Goal: Task Accomplishment & Management: Complete application form

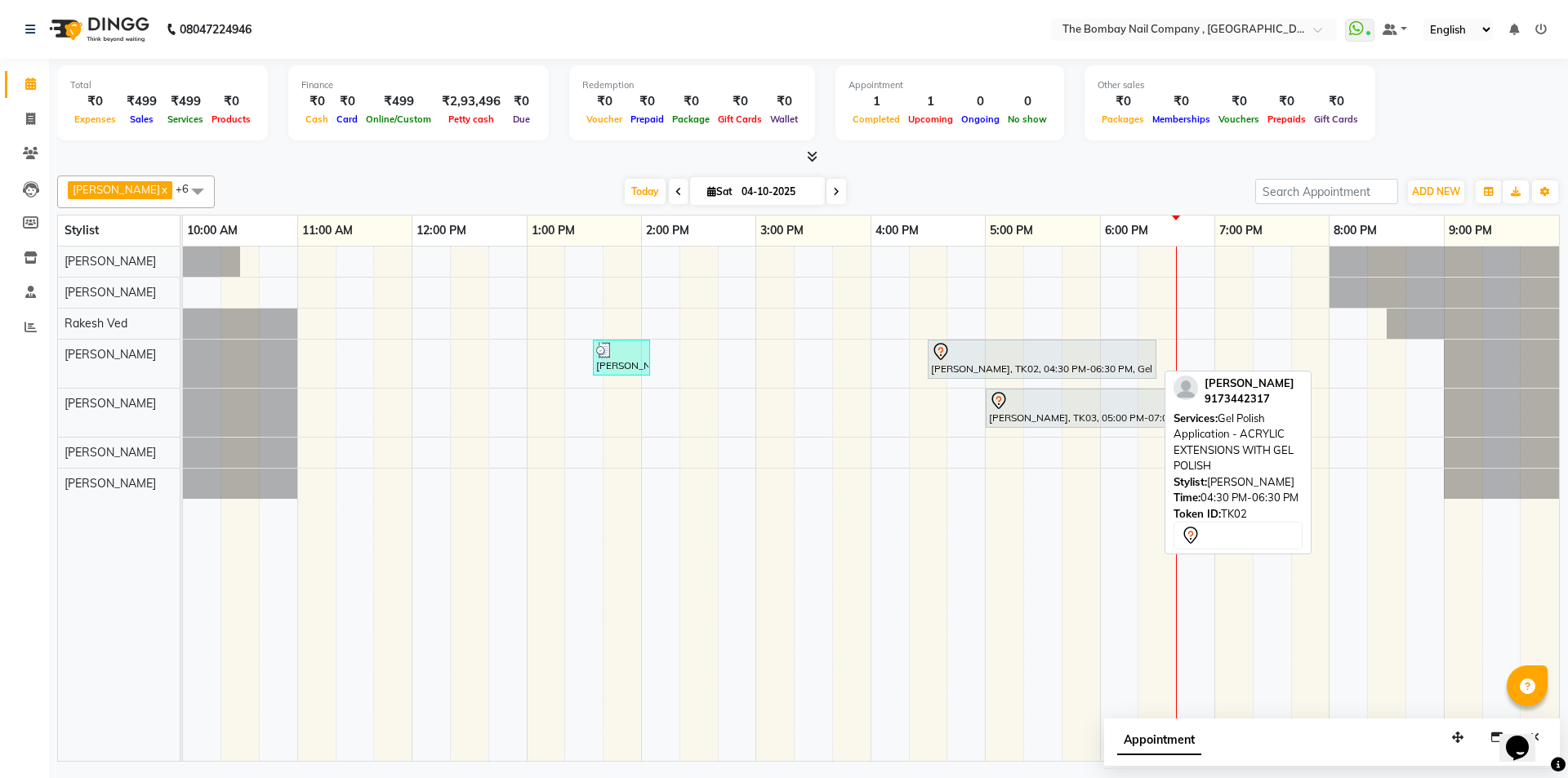
click at [996, 359] on div at bounding box center [1041, 351] width 222 height 20
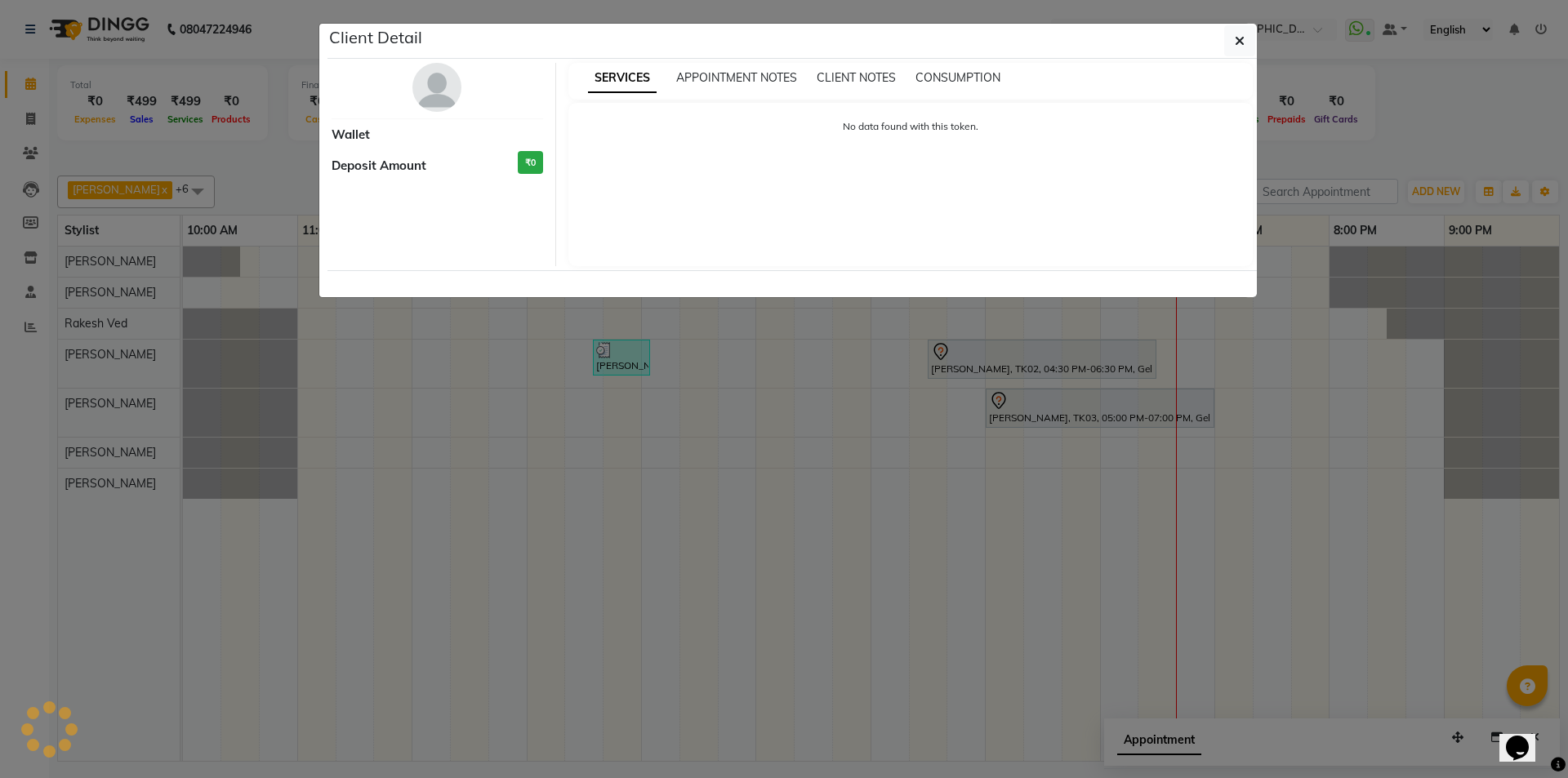
select select "7"
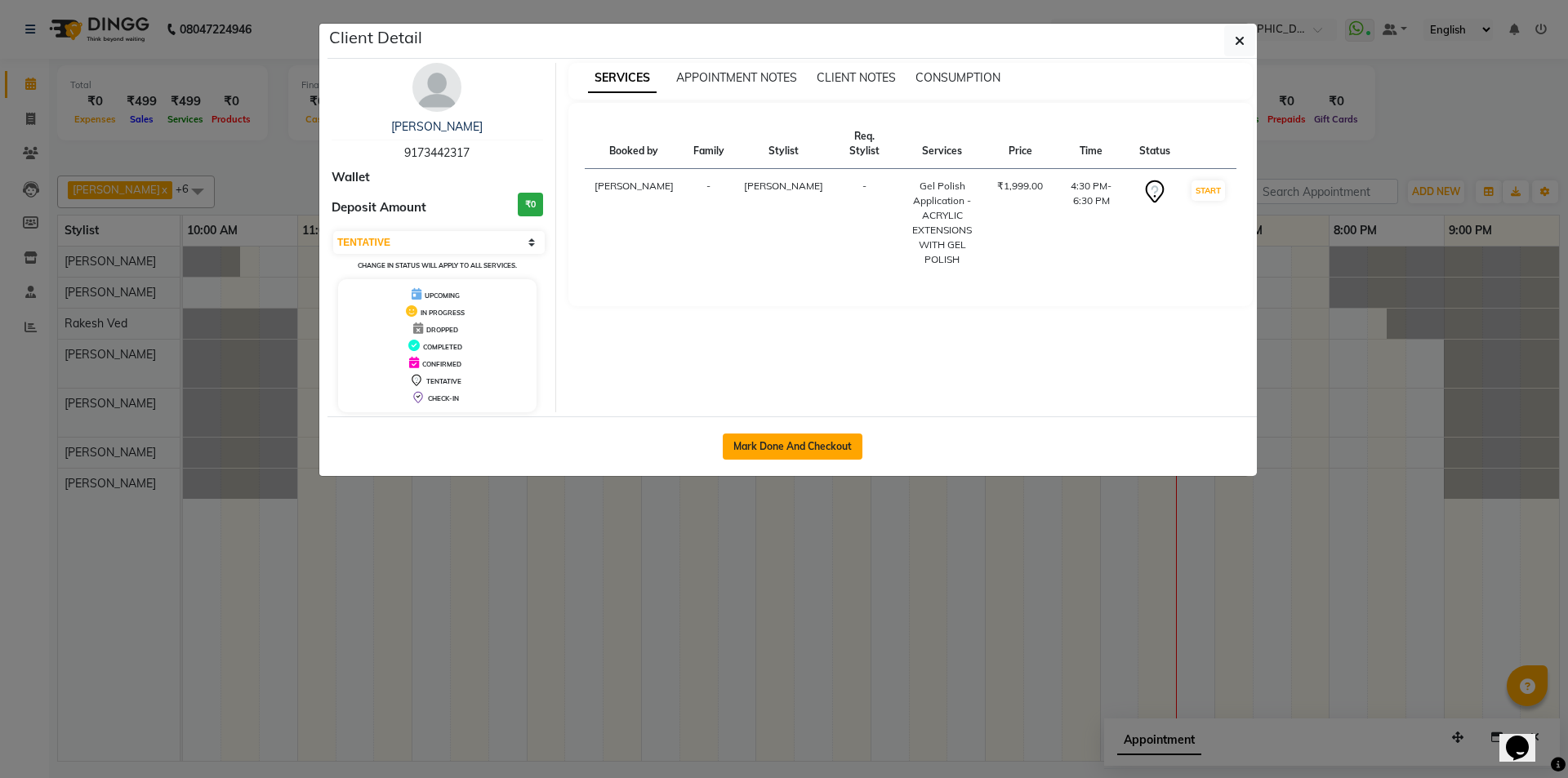
click at [788, 440] on button "Mark Done And Checkout" at bounding box center [792, 446] width 140 height 27
select select "service"
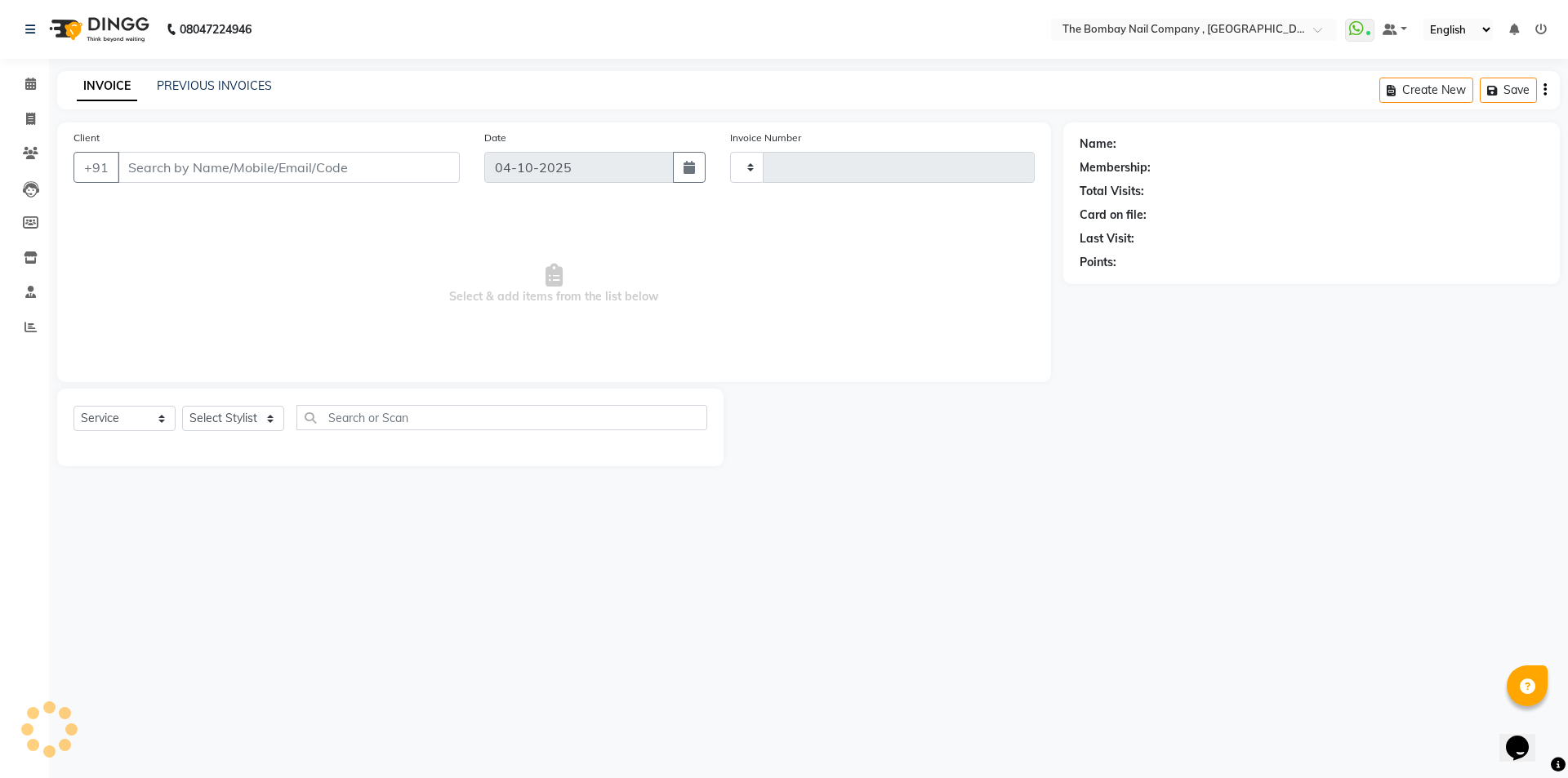
type input "0909"
select select "7684"
type input "91******17"
select select "81634"
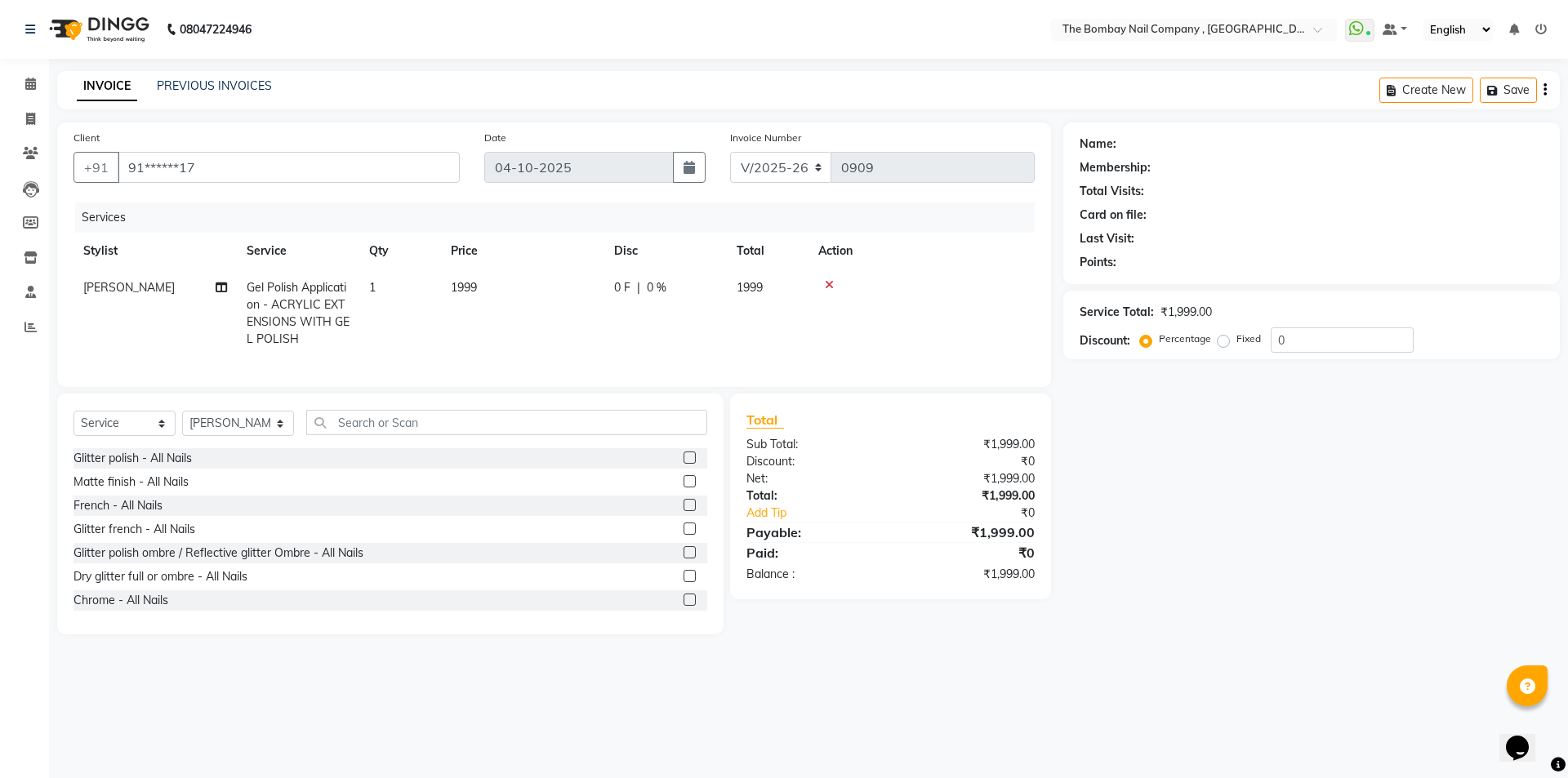
select select "1: Object"
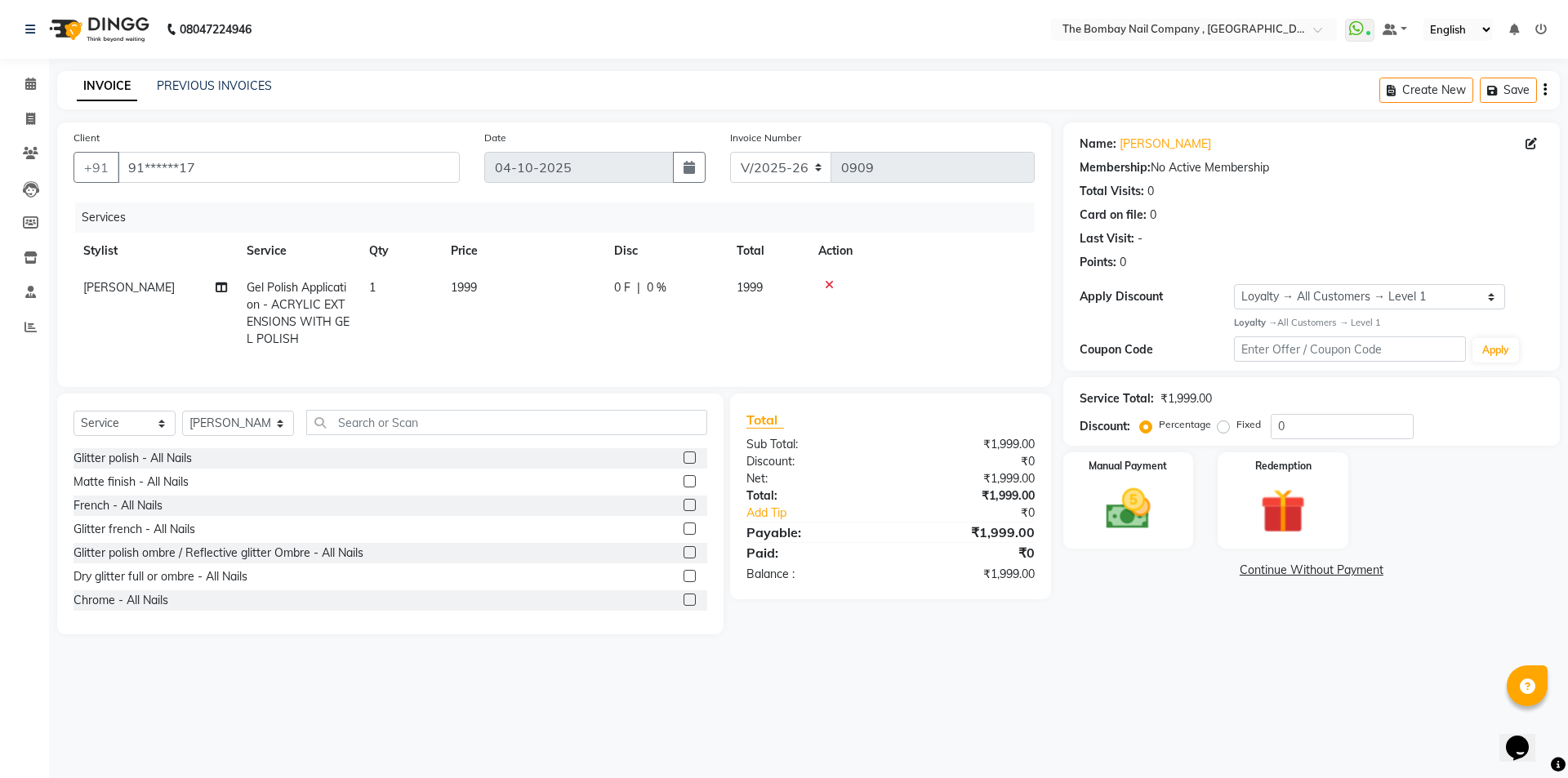
click at [470, 289] on span "1999" at bounding box center [463, 287] width 27 height 15
select select "81634"
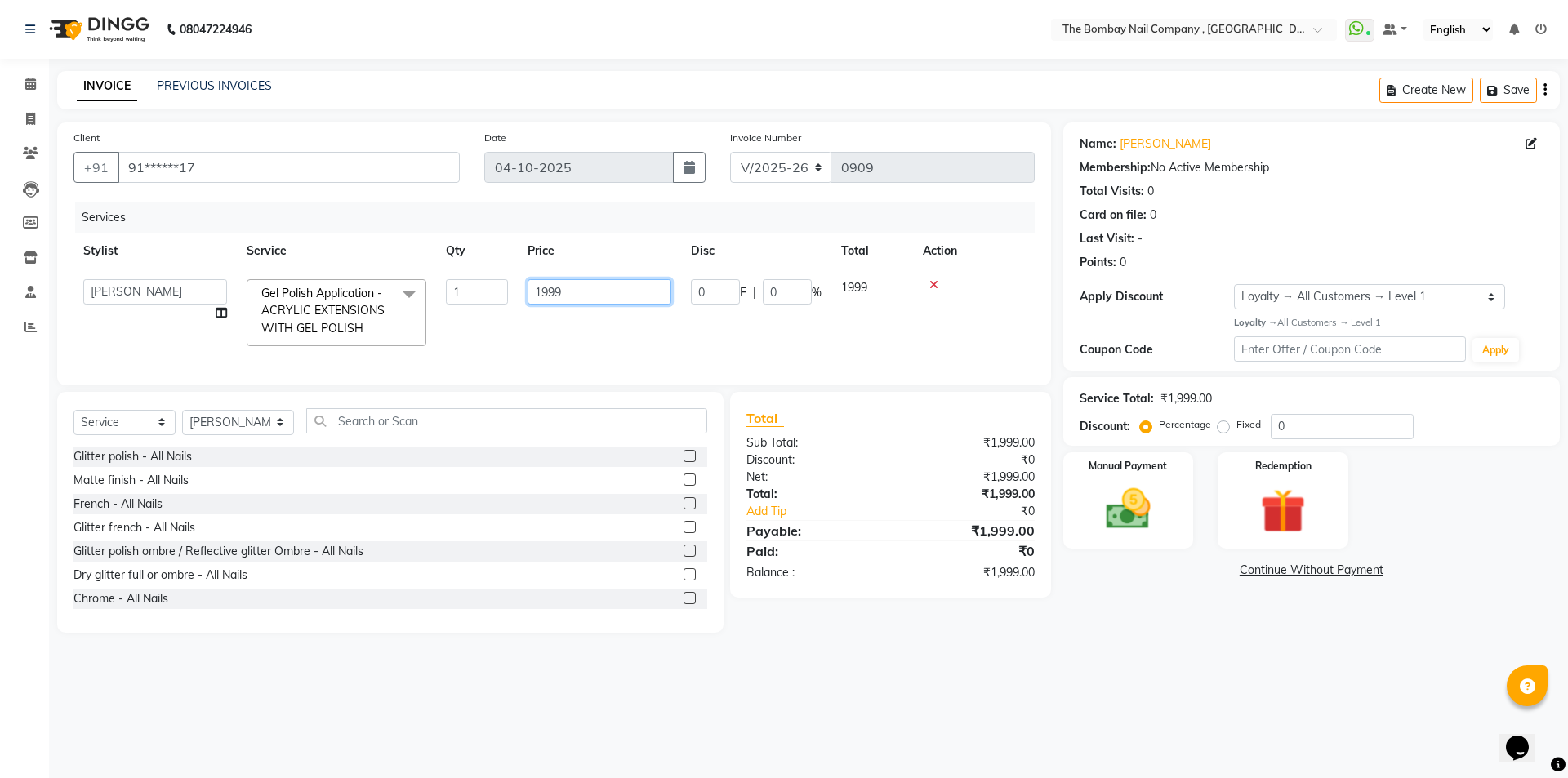
click at [575, 289] on input "1999" at bounding box center [599, 292] width 144 height 26
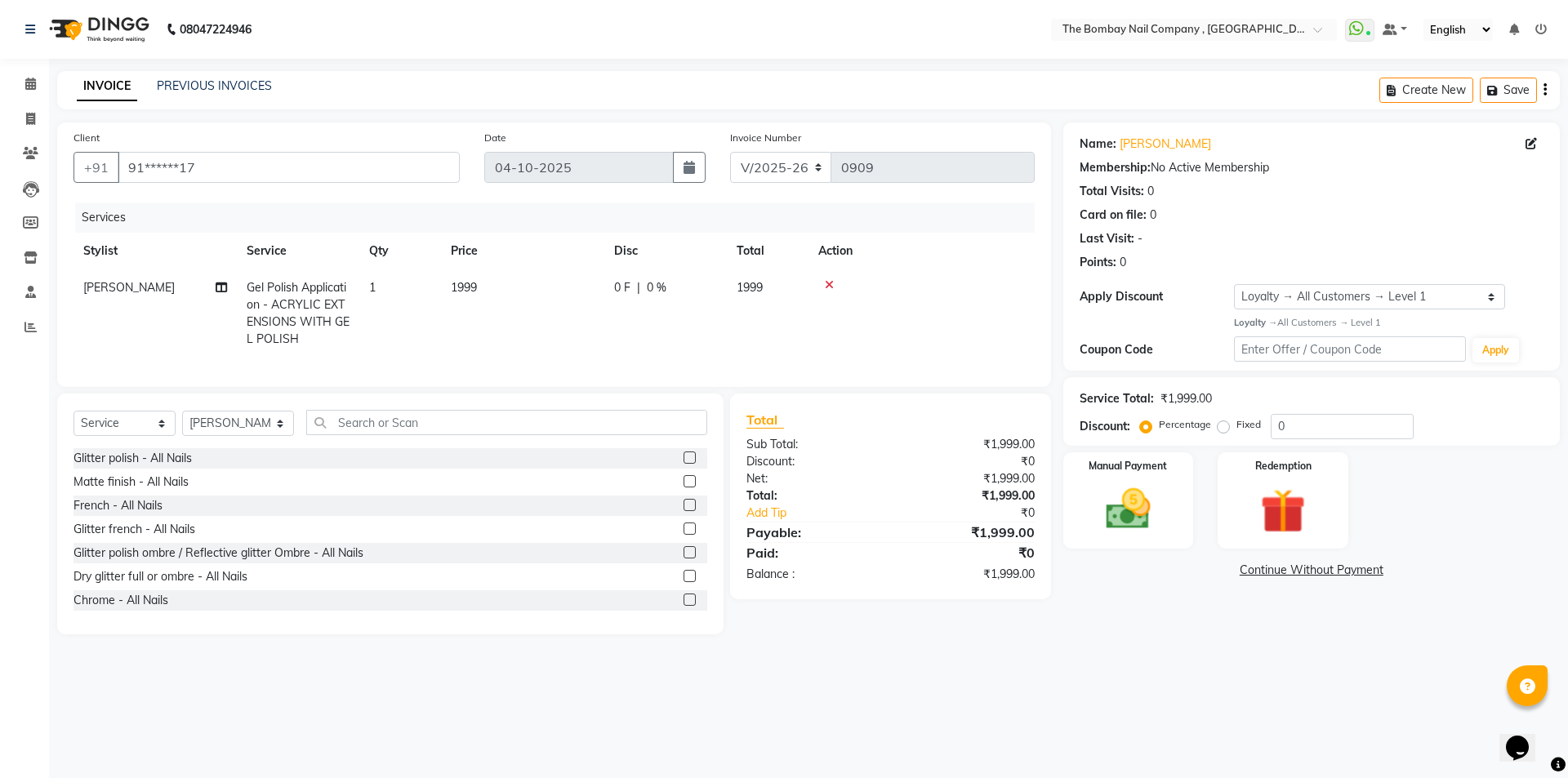
click at [622, 286] on span "0 F" at bounding box center [622, 288] width 16 height 17
select select "81634"
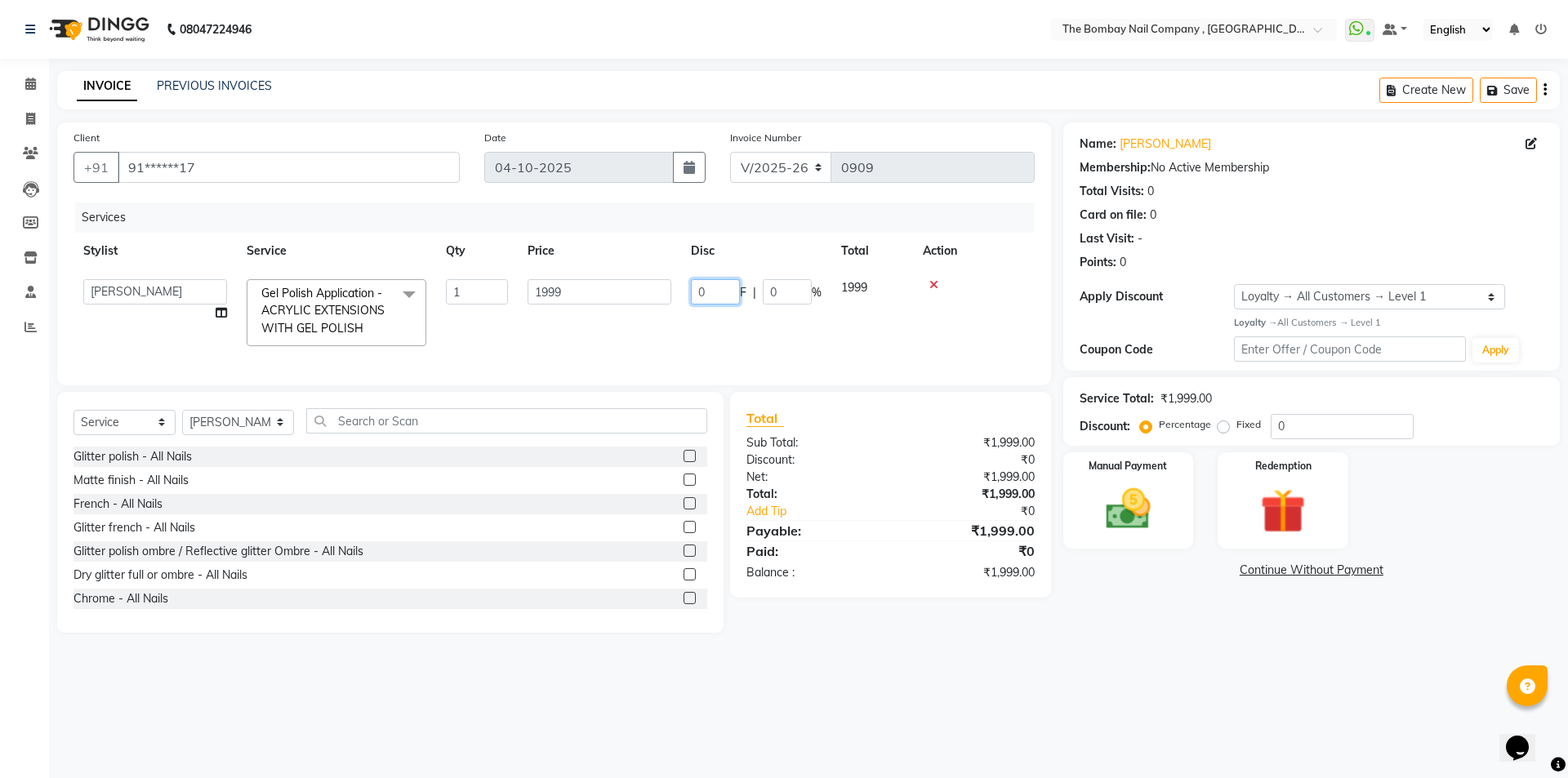
click at [715, 294] on input "0" at bounding box center [715, 292] width 49 height 26
type input "700"
click at [1000, 322] on td at bounding box center [974, 312] width 122 height 86
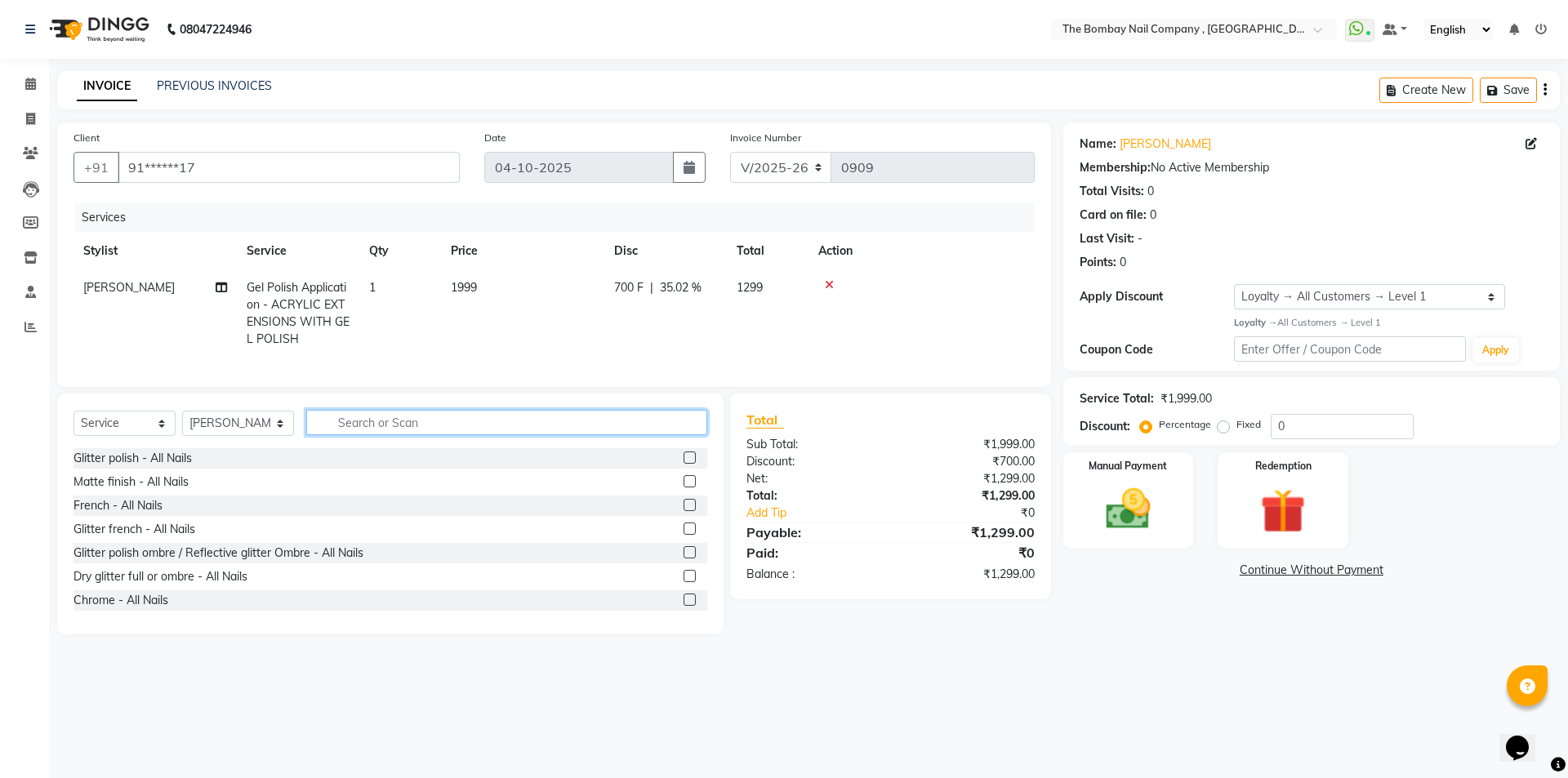
click at [487, 435] on input "text" at bounding box center [507, 423] width 402 height 26
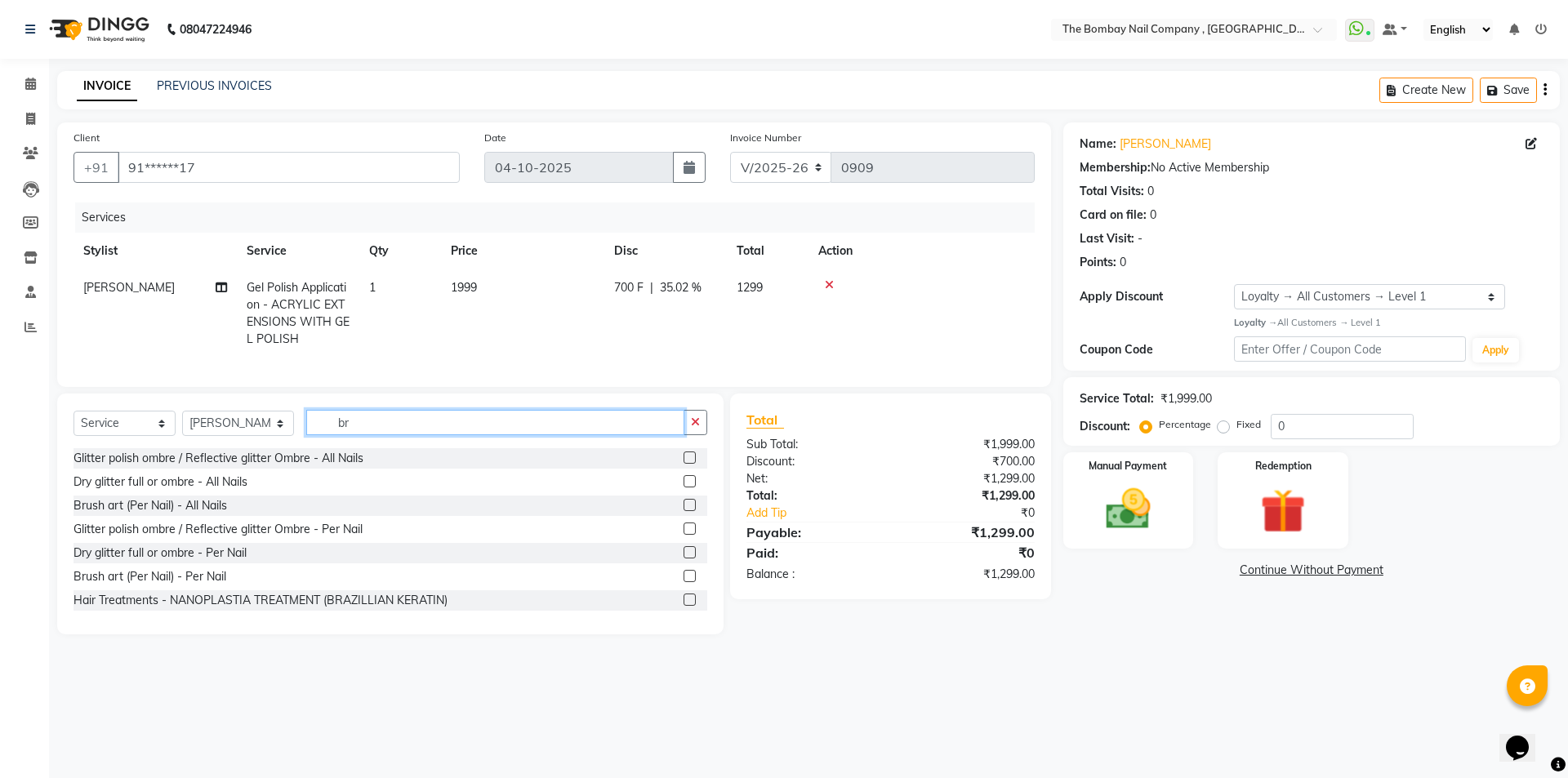
type input "br"
click at [683, 511] on label at bounding box center [689, 505] width 12 height 12
click at [683, 511] on input "checkbox" at bounding box center [689, 505] width 10 height 10
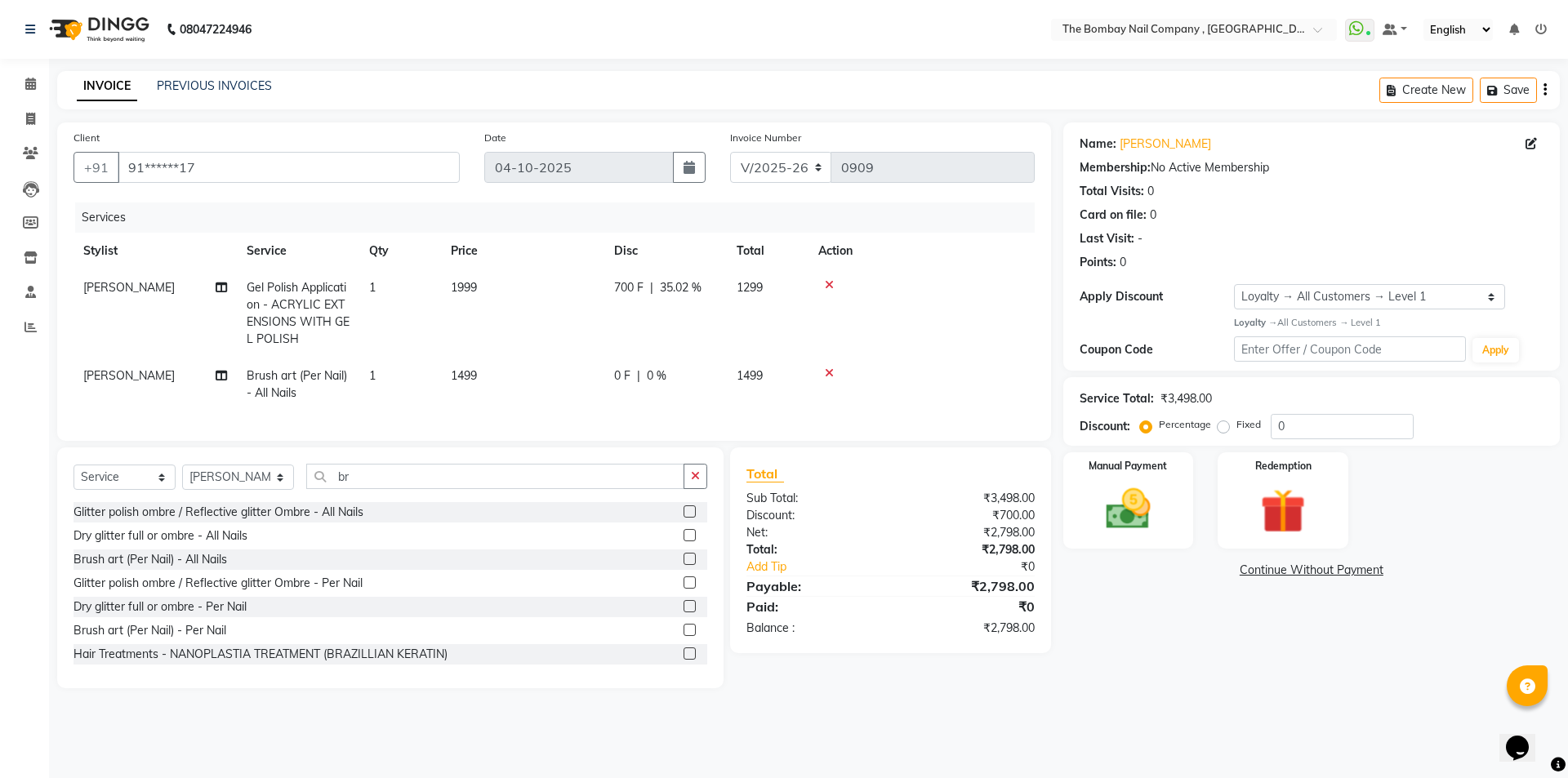
click at [683, 565] on label at bounding box center [689, 558] width 12 height 12
click at [683, 565] on input "checkbox" at bounding box center [689, 559] width 10 height 10
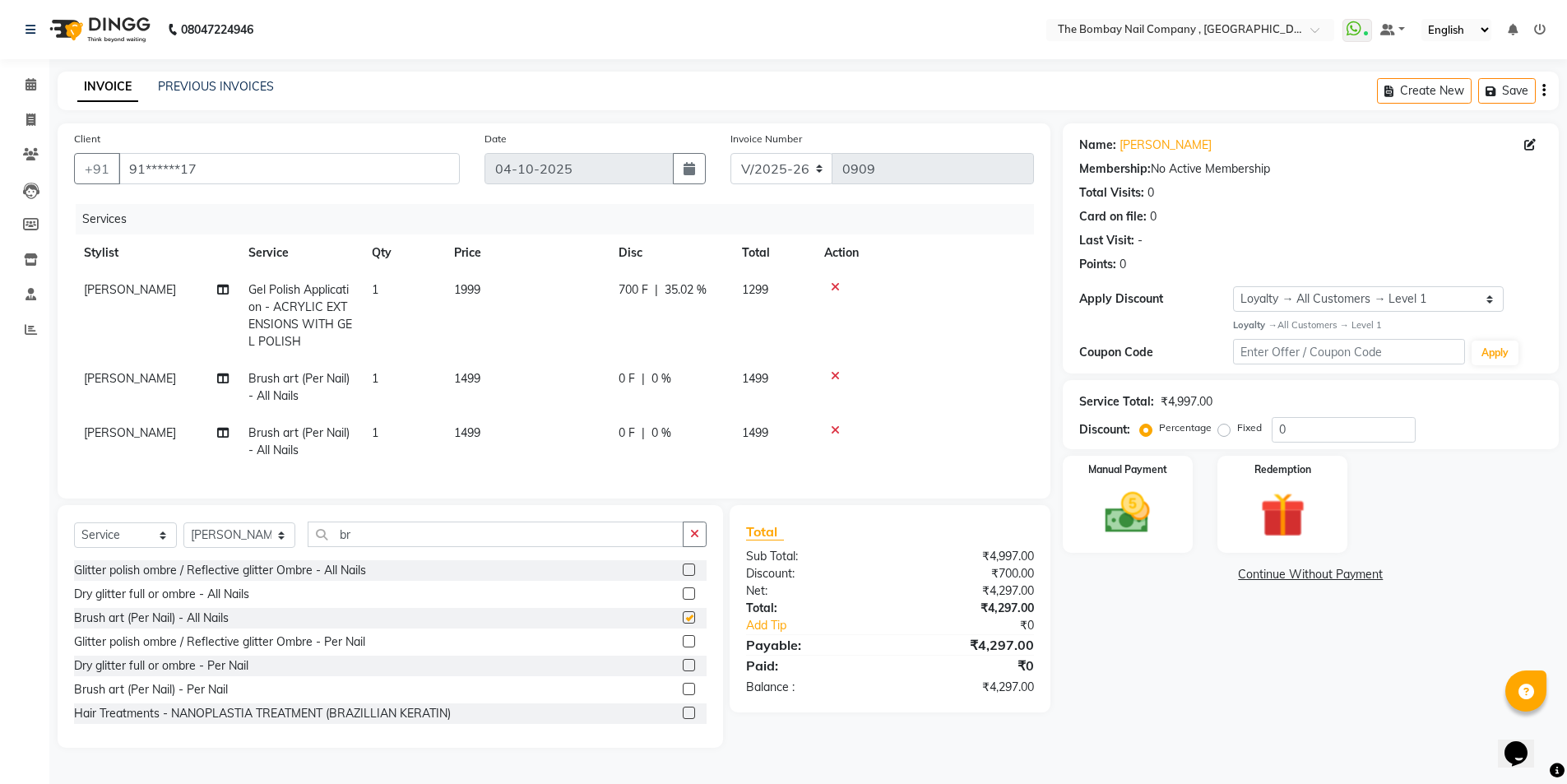
checkbox input "false"
click at [833, 376] on icon at bounding box center [835, 375] width 9 height 11
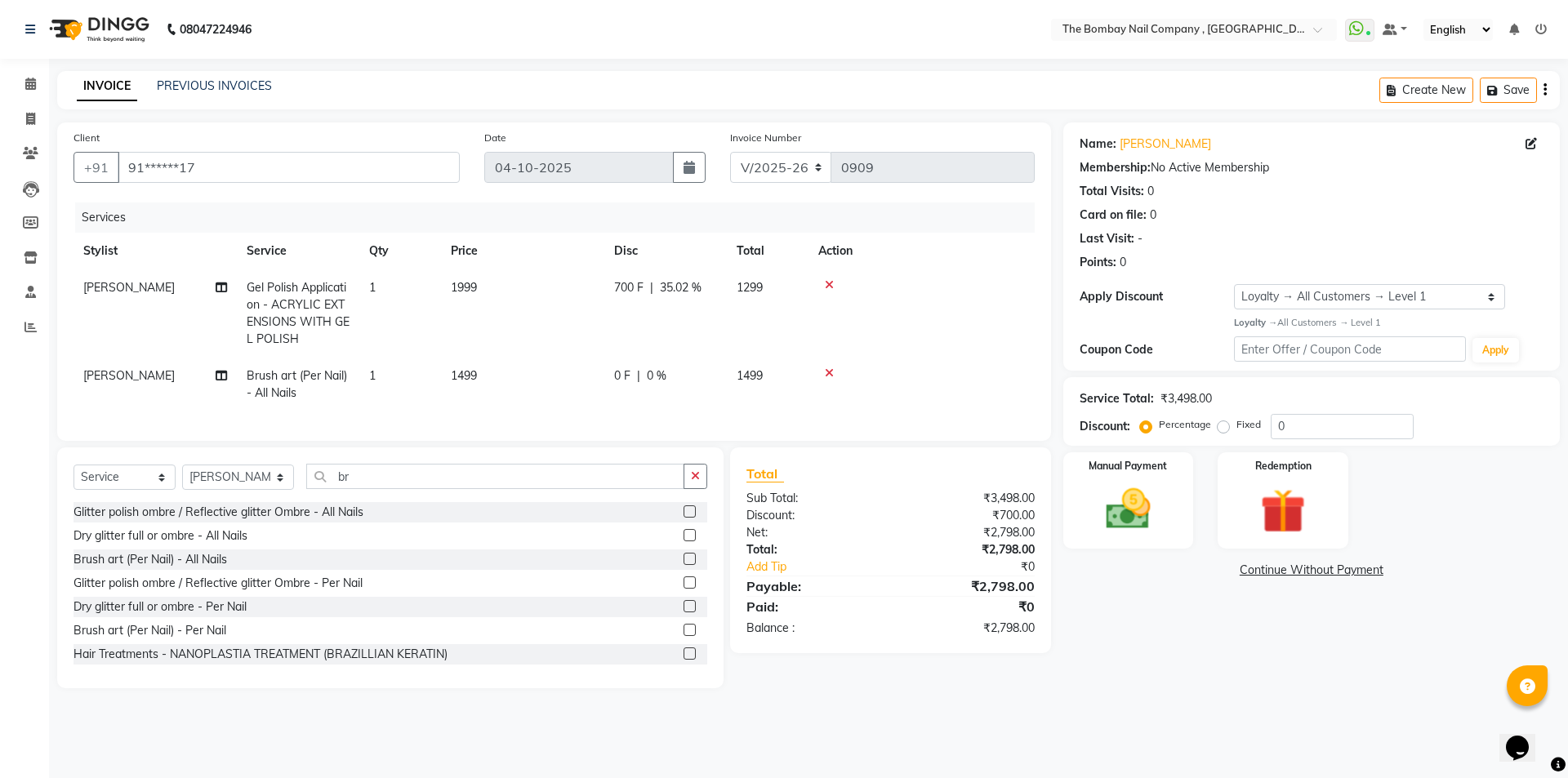
click at [683, 636] on label at bounding box center [689, 629] width 12 height 12
click at [683, 636] on input "checkbox" at bounding box center [689, 630] width 10 height 10
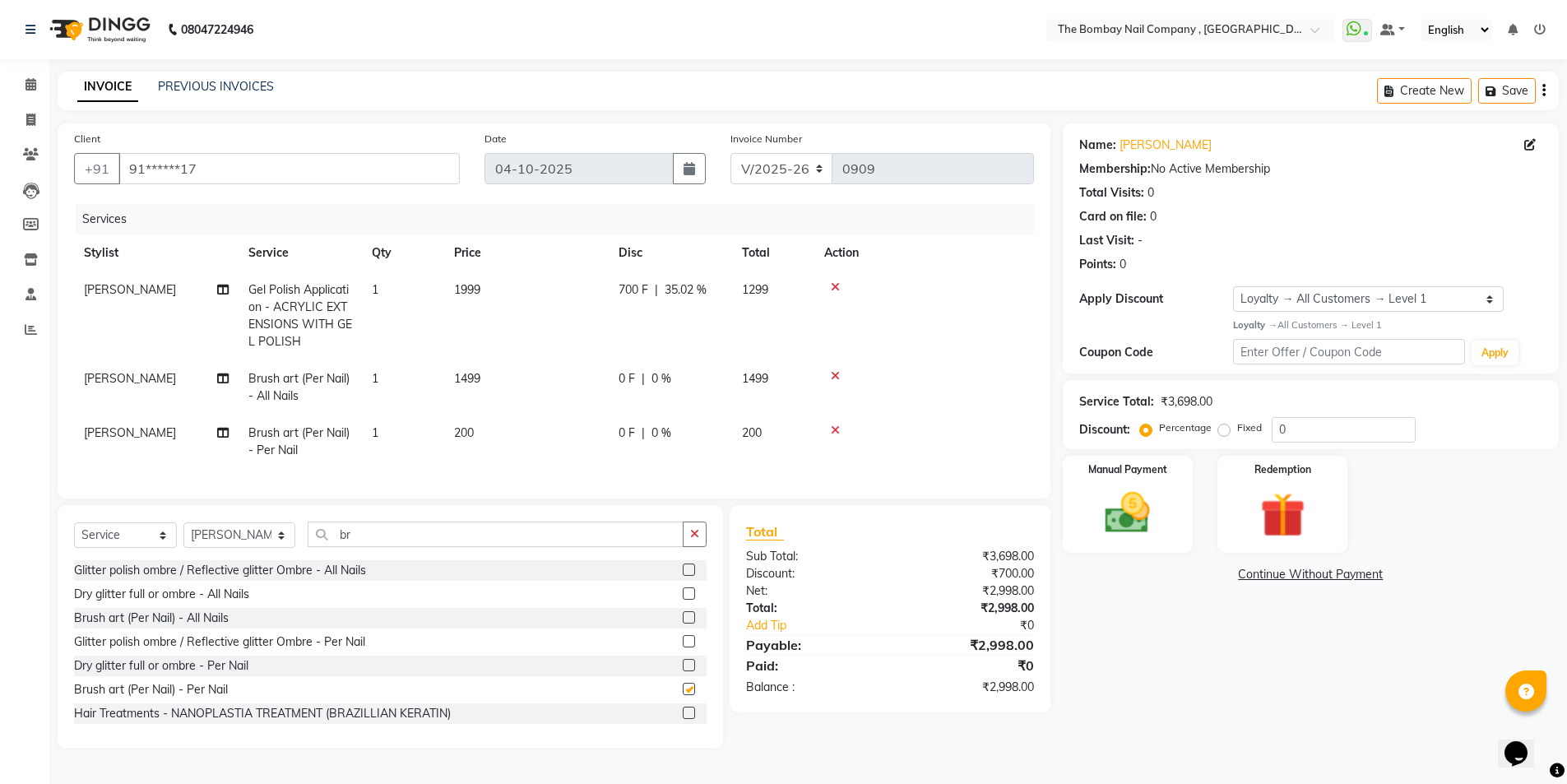
checkbox input "false"
click at [836, 376] on icon at bounding box center [835, 375] width 9 height 11
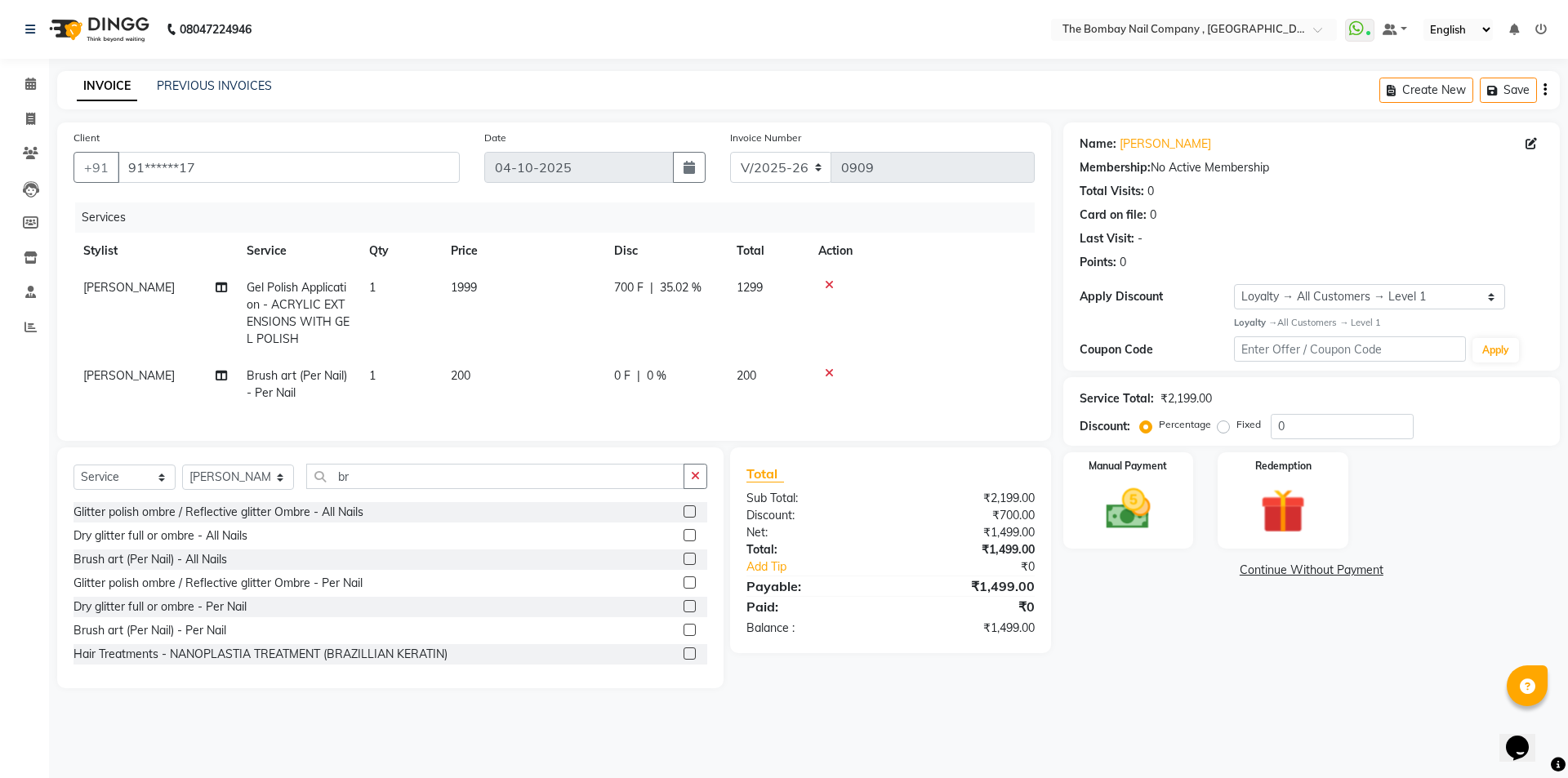
click at [480, 378] on td "200" at bounding box center [522, 384] width 164 height 54
select select "81634"
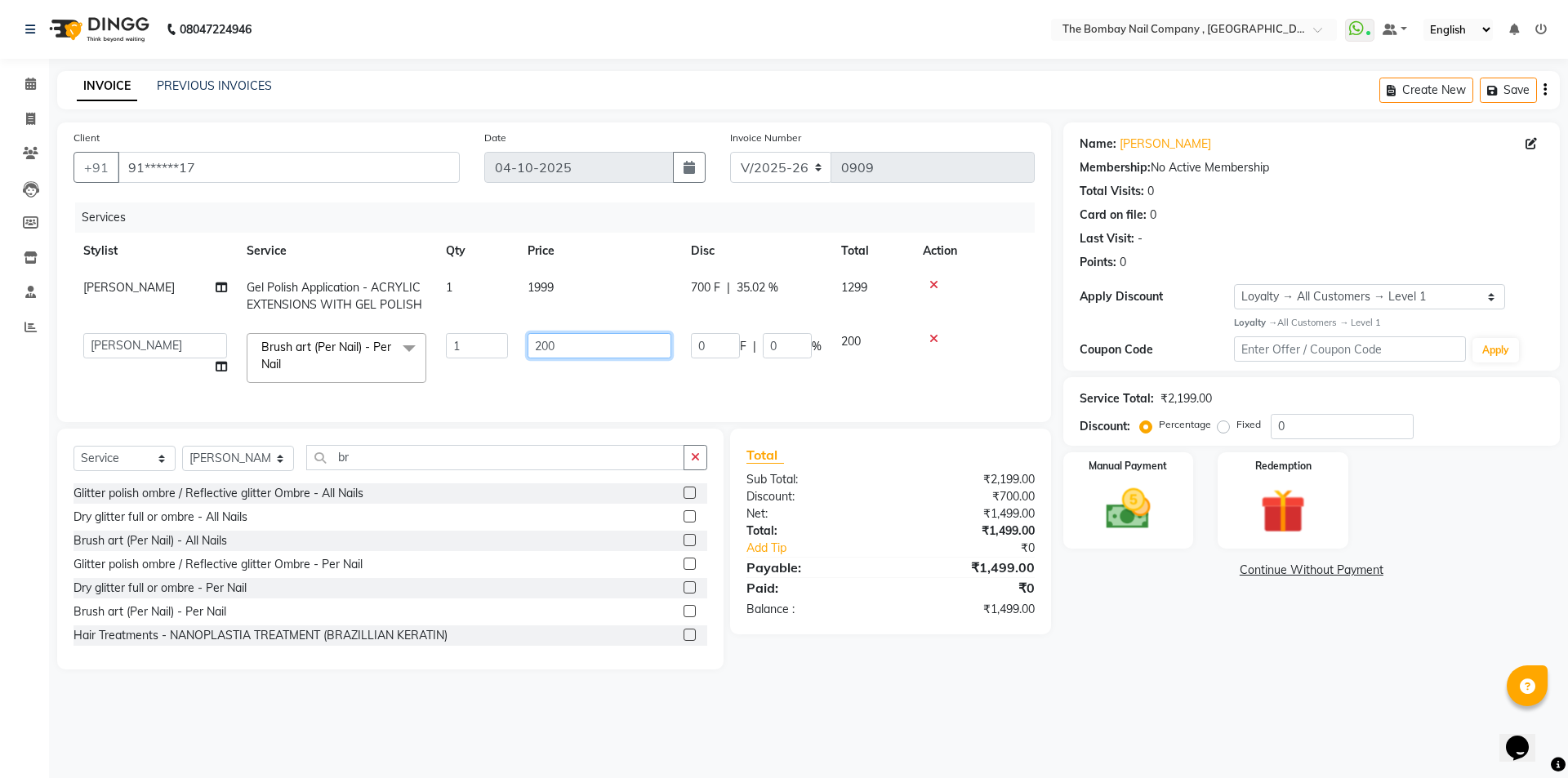
click at [585, 347] on input "200" at bounding box center [599, 346] width 144 height 26
type input "2"
type input "100"
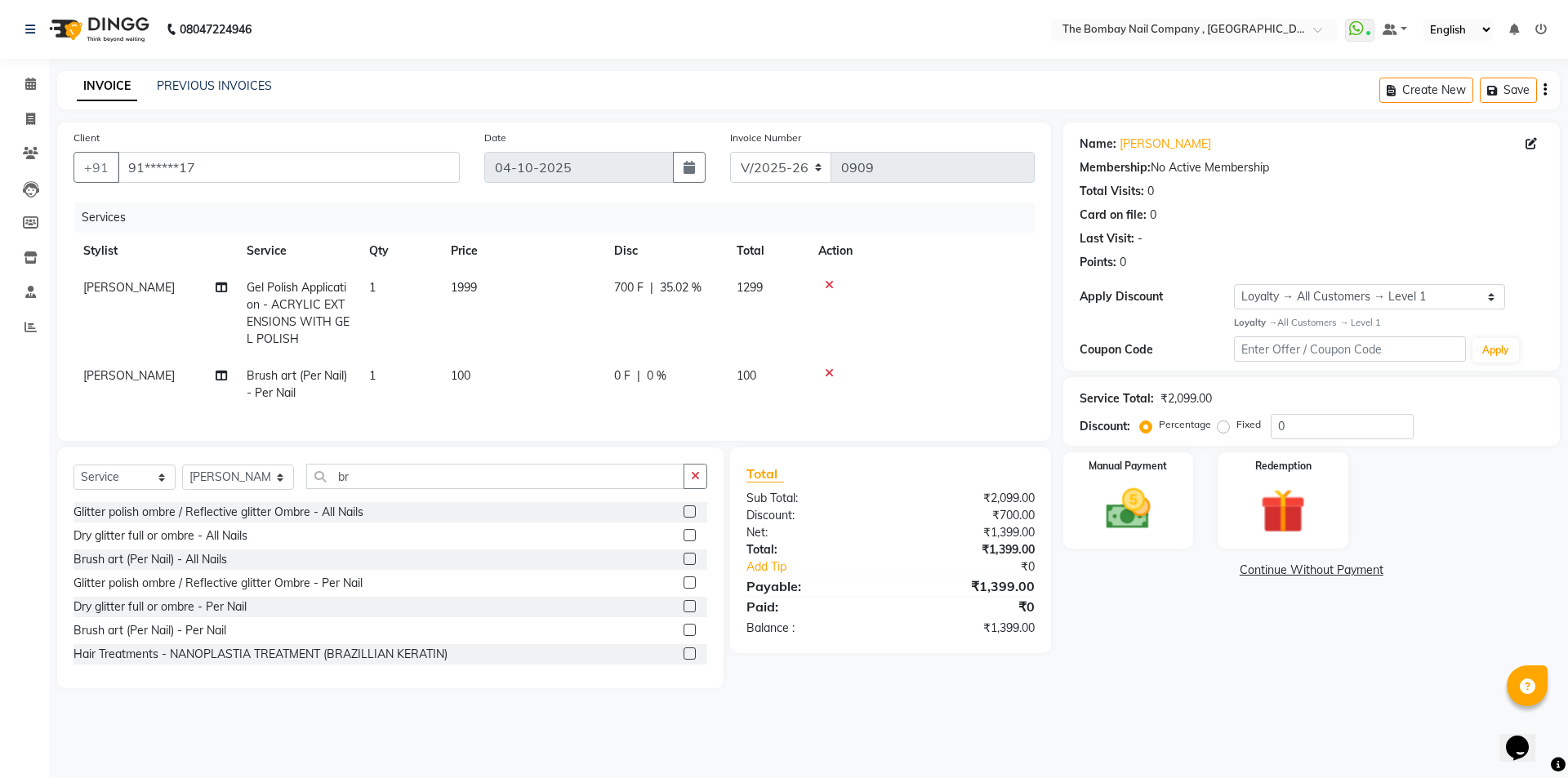
click at [376, 383] on td "1" at bounding box center [399, 384] width 81 height 54
select select "81634"
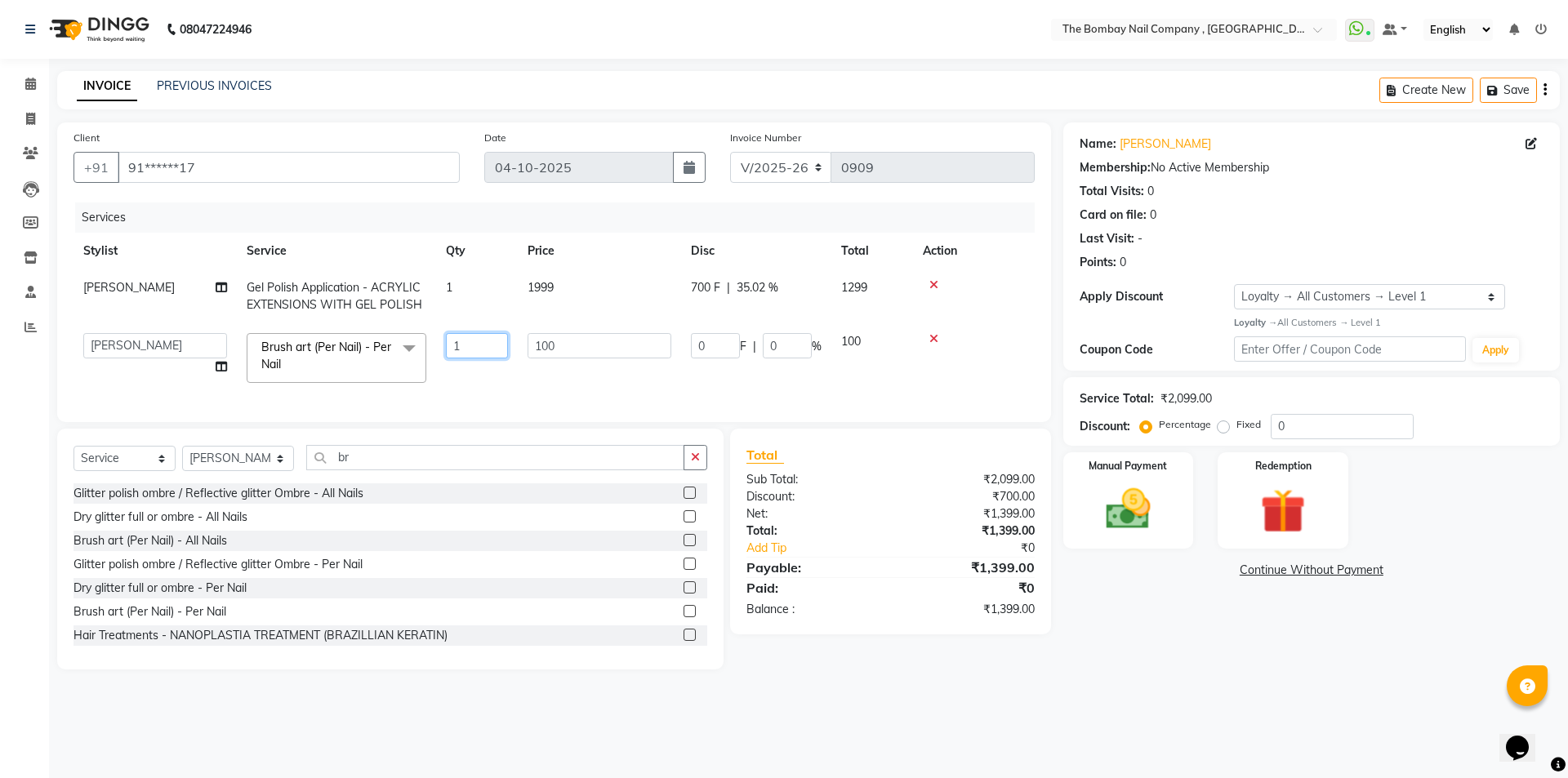
click at [479, 346] on input "1" at bounding box center [477, 346] width 62 height 26
type input "2"
click at [1003, 324] on tbody "[PERSON_NAME] Polish Application - ACRYLIC EXTENSIONS WITH GEL POLISH 1 1999 70…" at bounding box center [554, 331] width 961 height 123
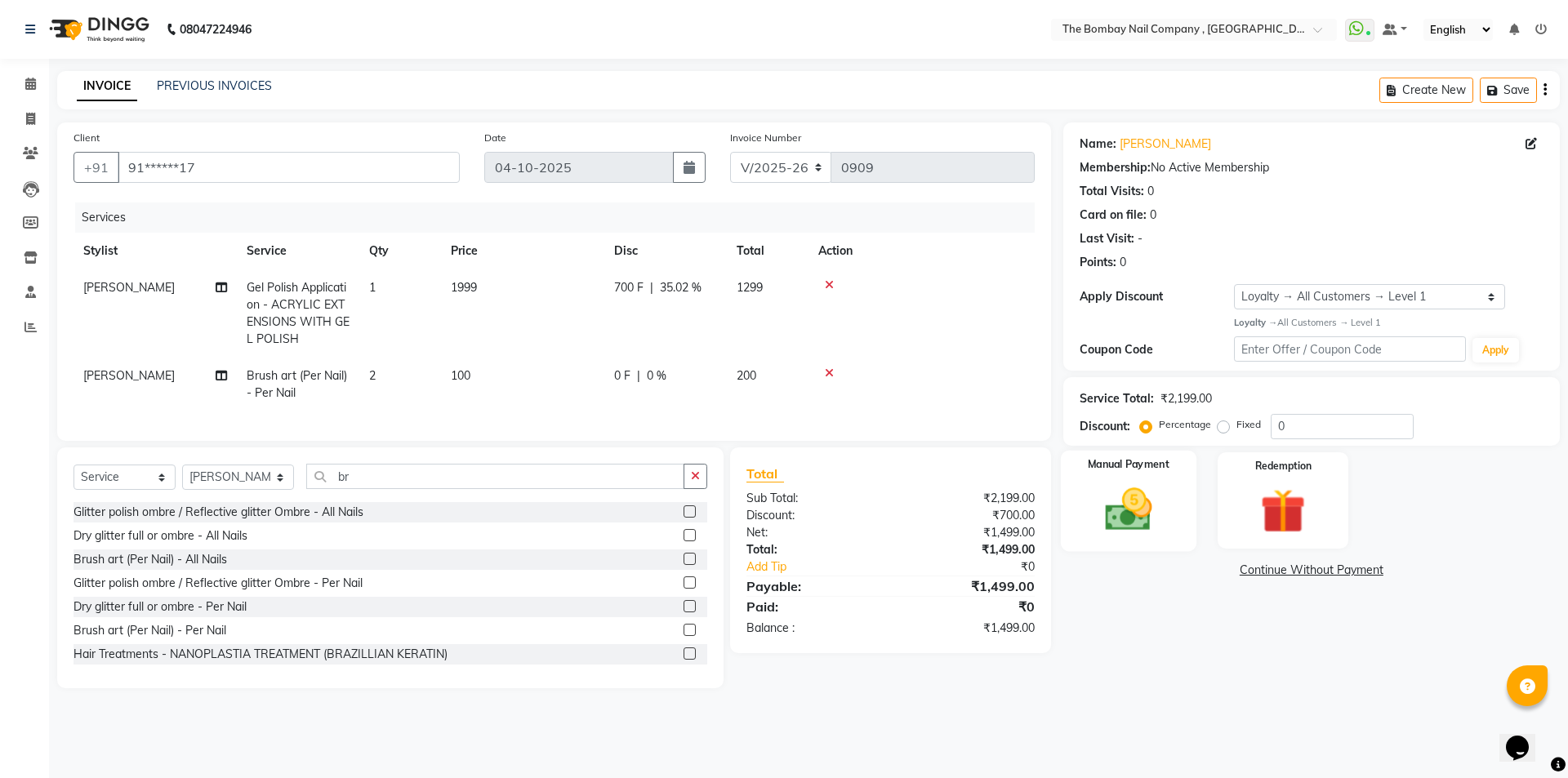
click at [1134, 498] on img at bounding box center [1128, 508] width 76 height 54
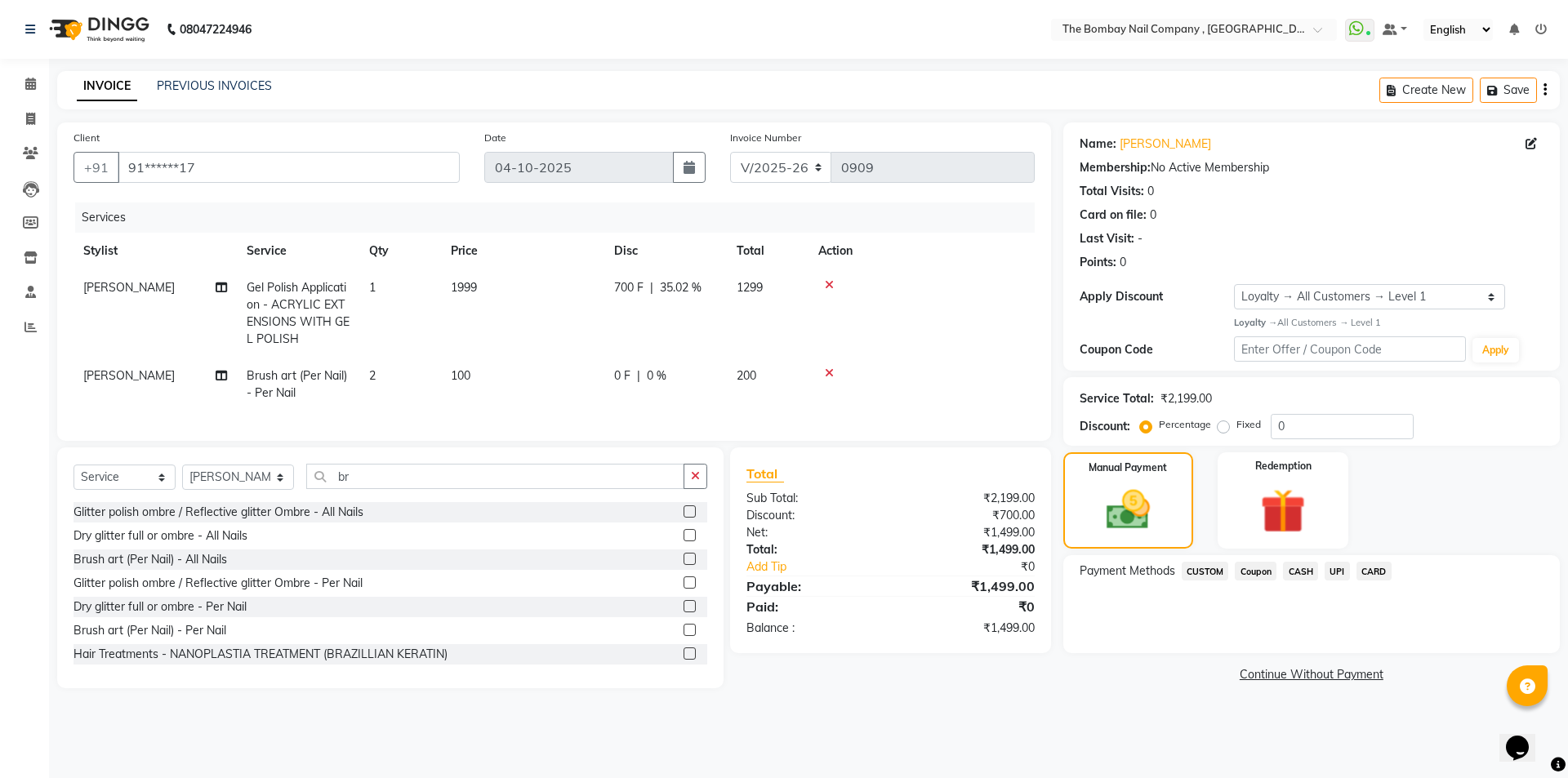
click at [1378, 570] on span "CARD" at bounding box center [1374, 571] width 35 height 19
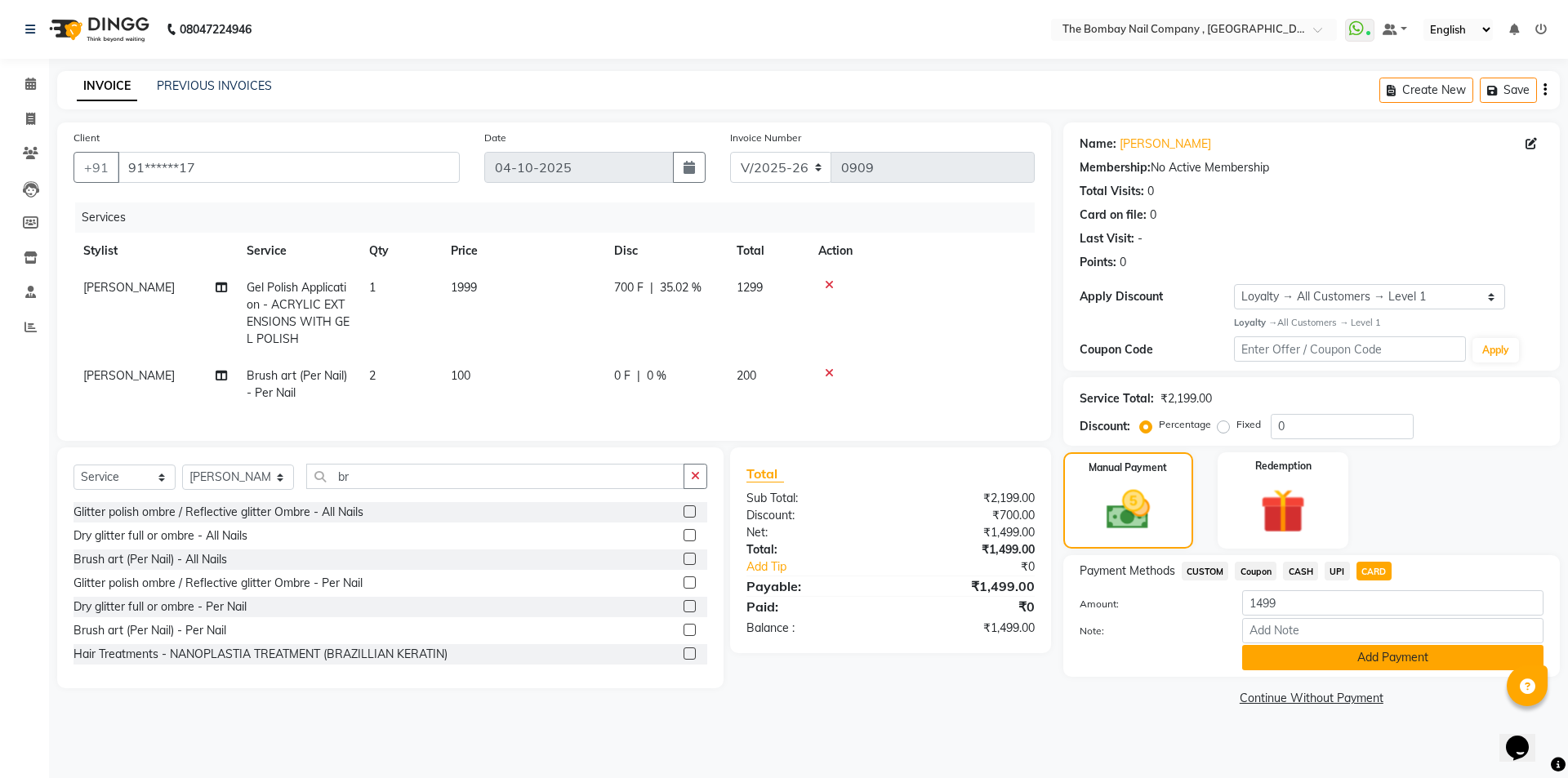
click at [1367, 662] on button "Add Payment" at bounding box center [1392, 657] width 301 height 26
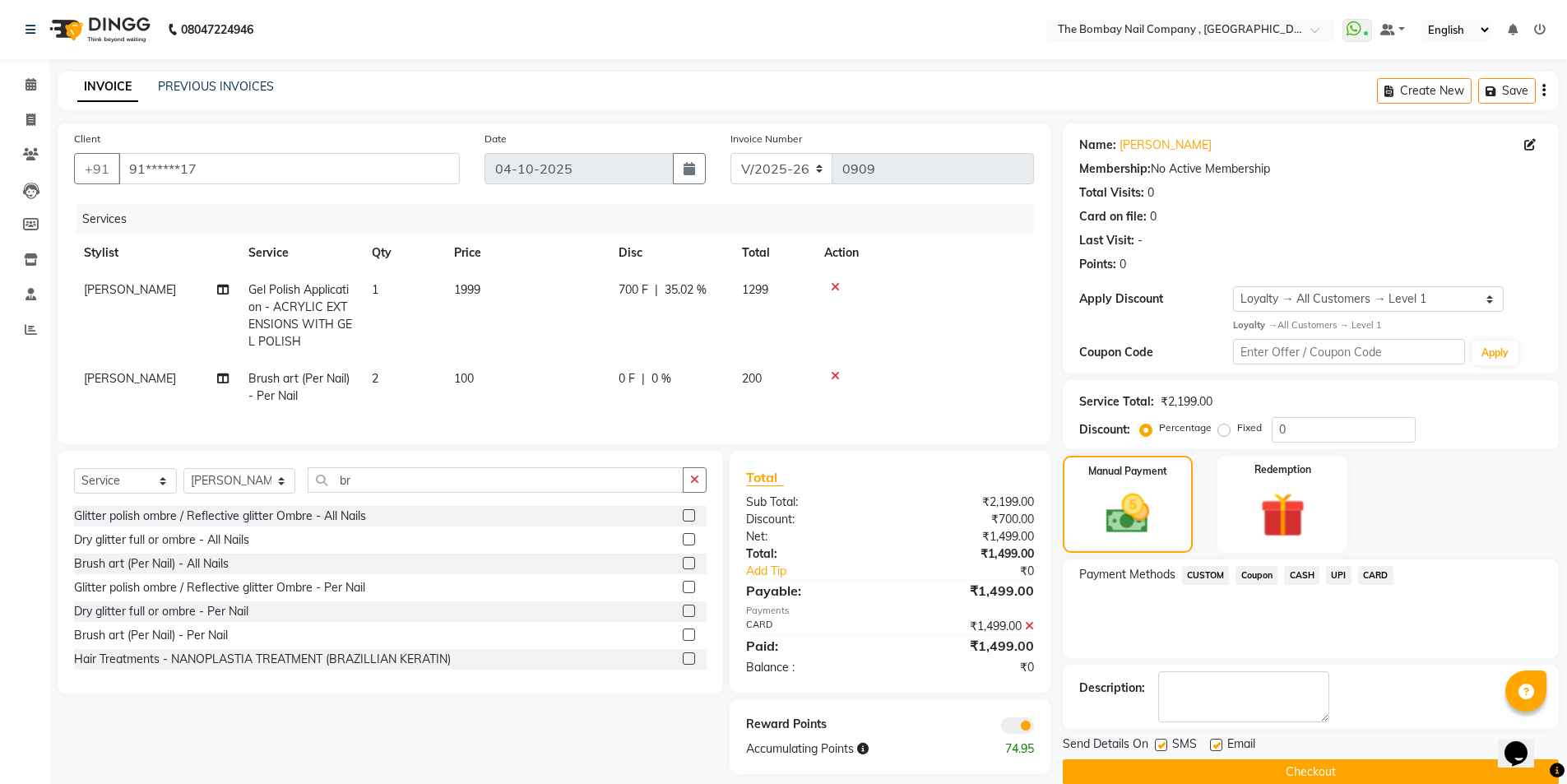
click at [1307, 767] on button "Checkout" at bounding box center [1311, 772] width 496 height 26
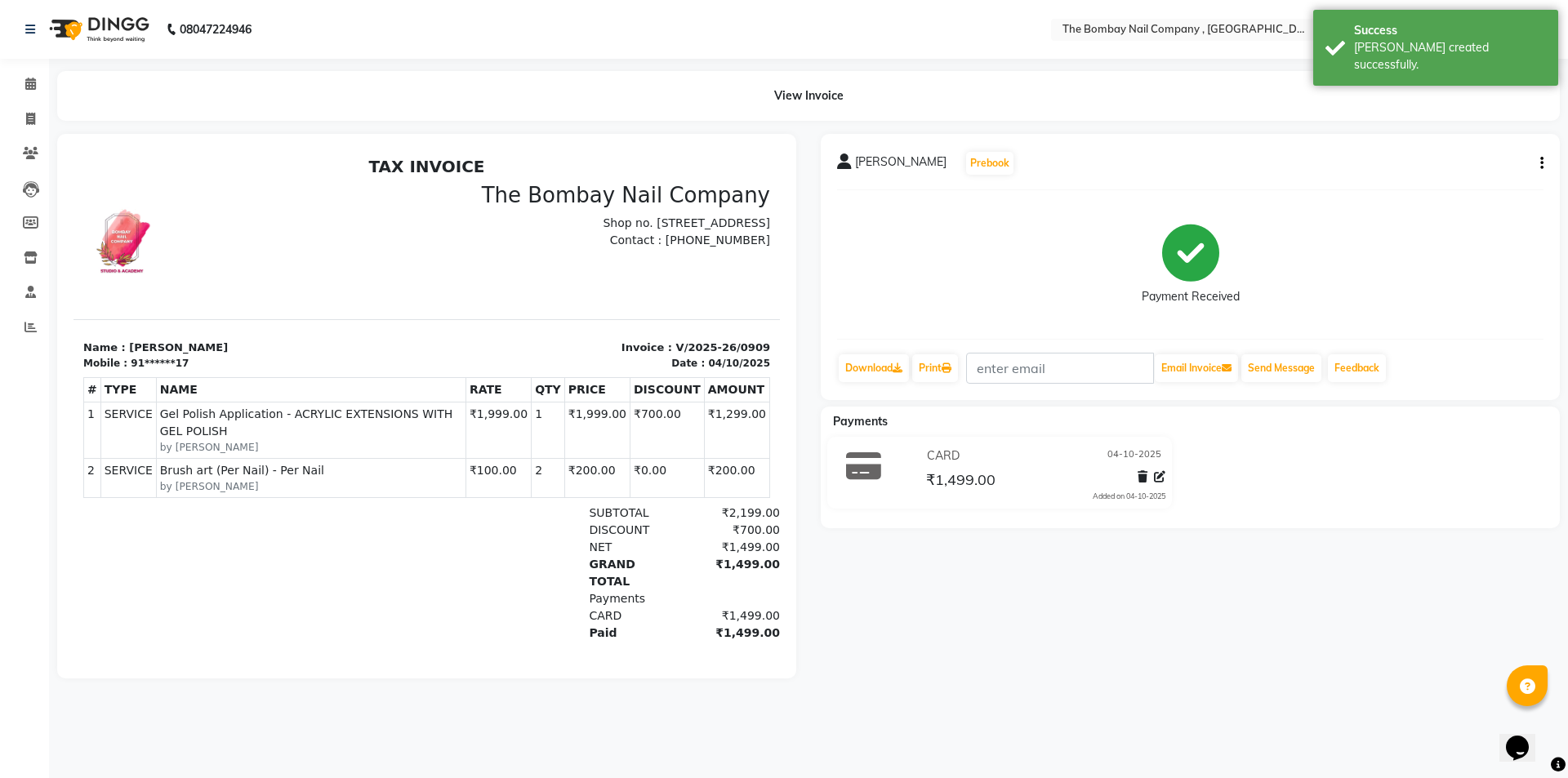
click at [111, 22] on img at bounding box center [98, 29] width 112 height 45
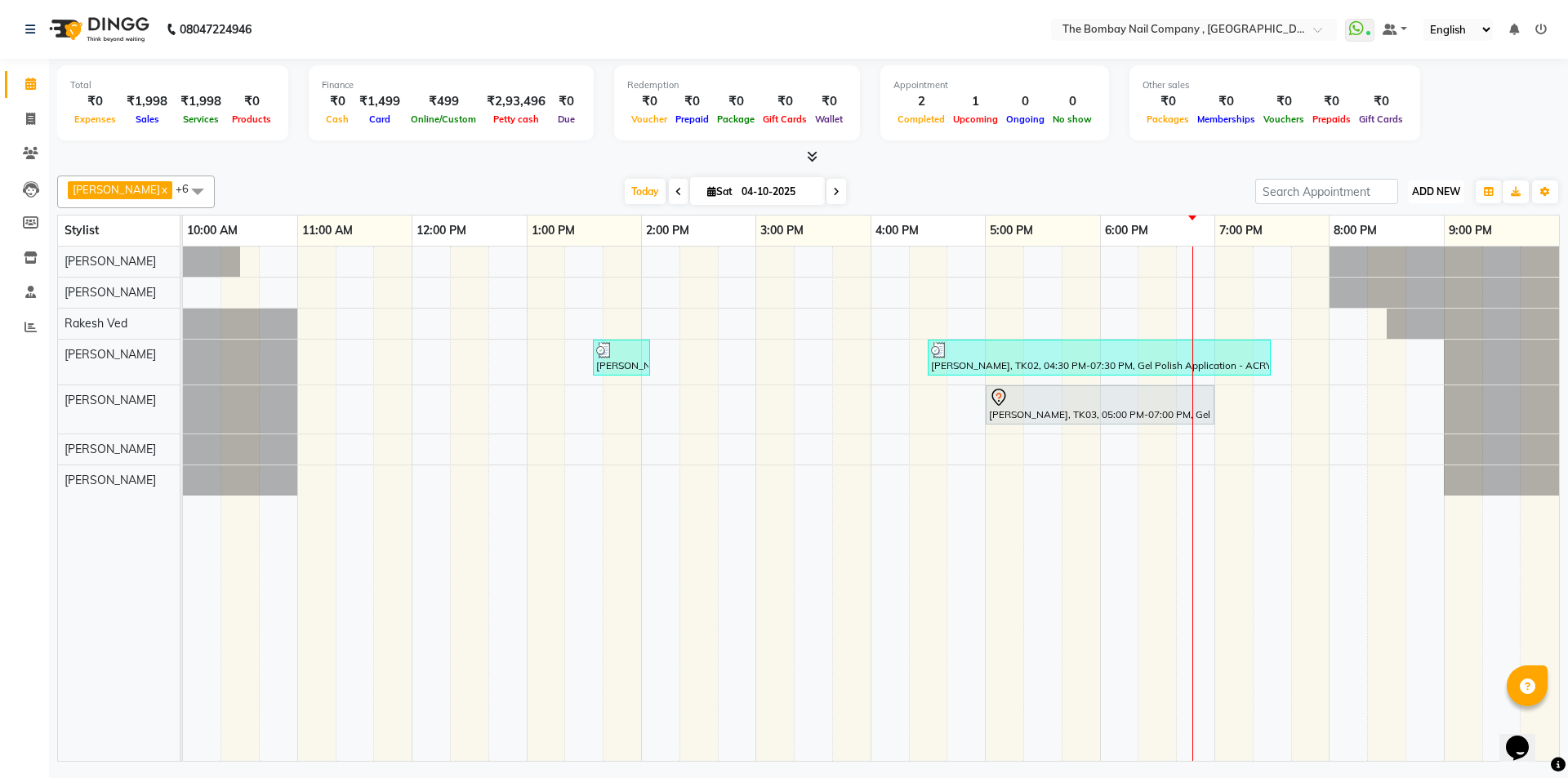
click at [1445, 185] on span "ADD NEW" at bounding box center [1435, 191] width 48 height 12
click at [1410, 246] on link "Add Invoice" at bounding box center [1398, 244] width 129 height 21
select select "service"
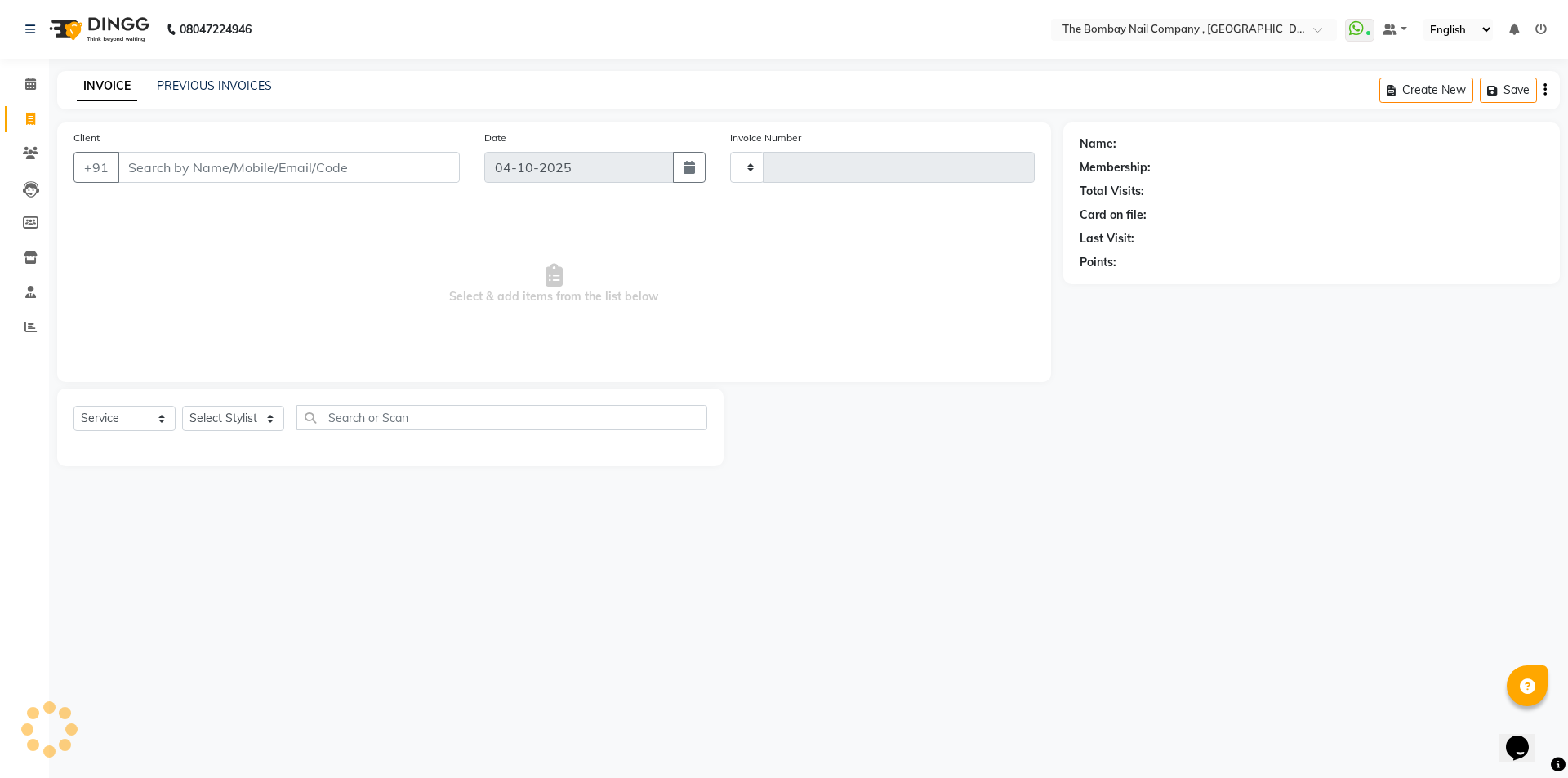
type input "0910"
select select "7684"
click at [236, 420] on select "Select Stylist" at bounding box center [233, 419] width 102 height 26
click at [233, 423] on select "Select Stylist" at bounding box center [233, 419] width 102 height 26
click at [233, 422] on select "Select Stylist" at bounding box center [233, 419] width 102 height 26
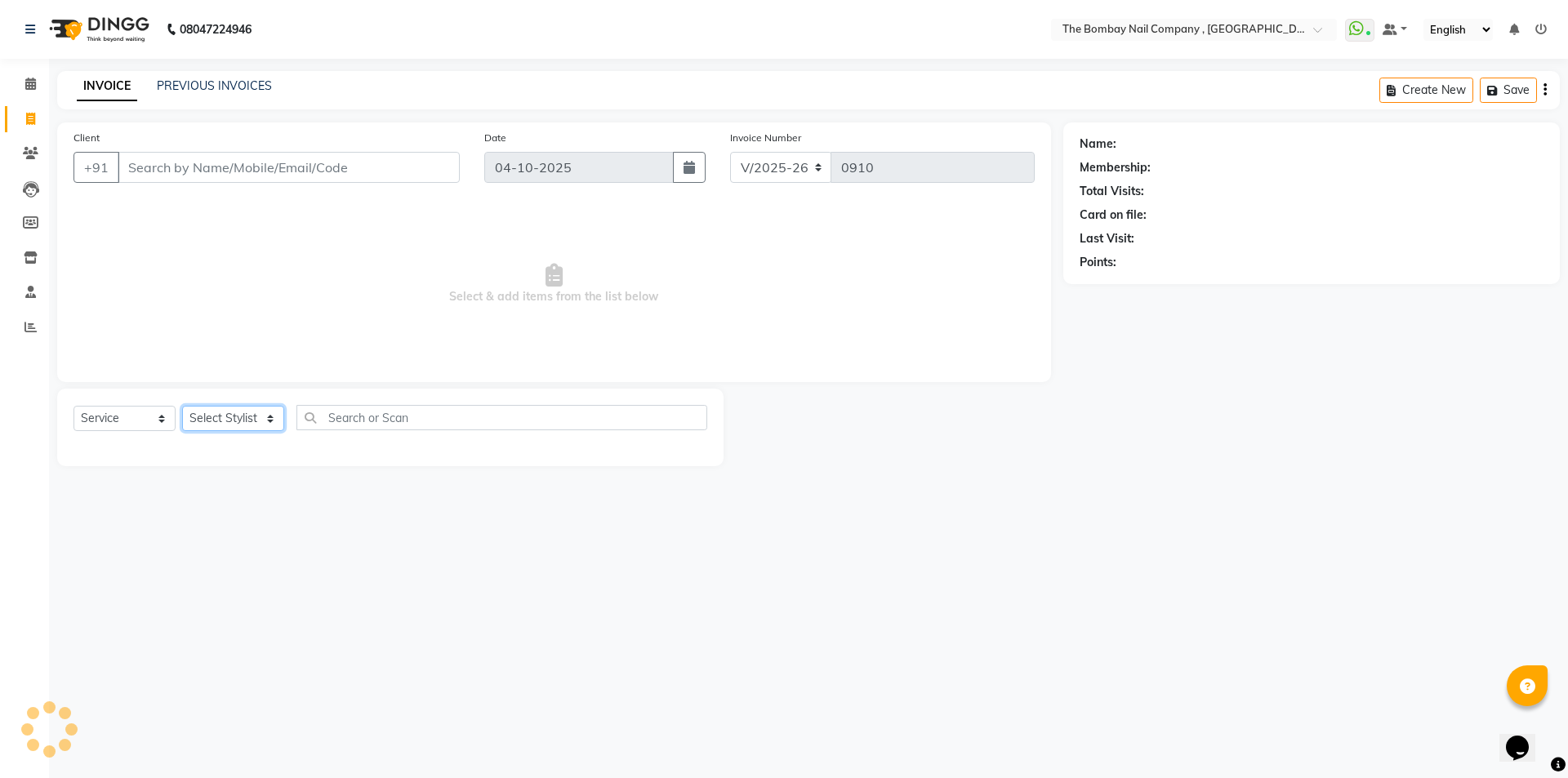
click at [233, 422] on select "Select Stylist" at bounding box center [233, 419] width 102 height 26
click at [233, 422] on select "Select Stylist BNC [GEOGRAPHIC_DATA] [PERSON_NAME] [PERSON_NAME] [PERSON_NAME] …" at bounding box center [238, 419] width 112 height 26
select select "90405"
click at [182, 406] on select "Select Stylist BNC [GEOGRAPHIC_DATA] [PERSON_NAME] [PERSON_NAME] [PERSON_NAME] …" at bounding box center [238, 419] width 112 height 26
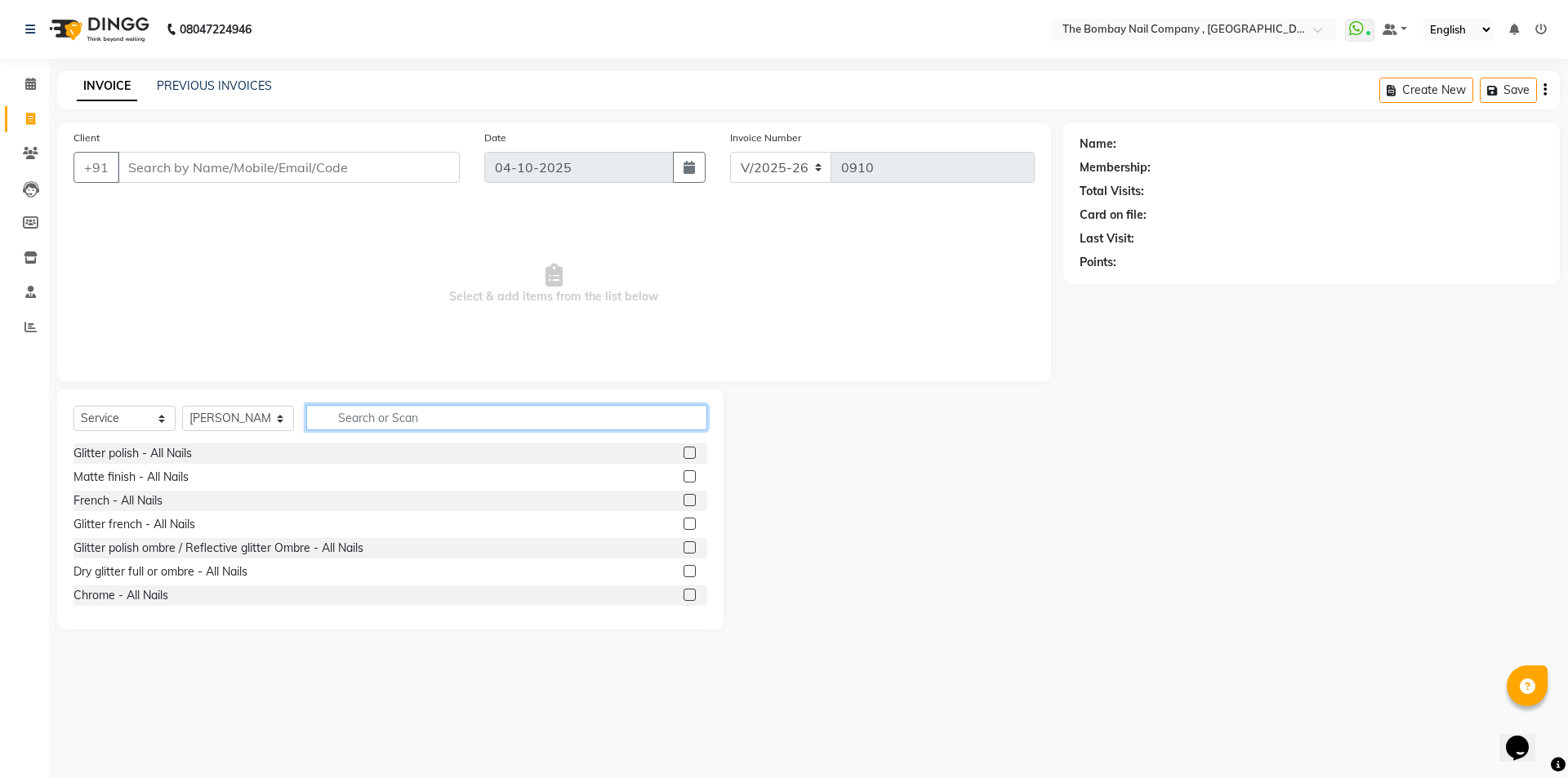
click at [368, 414] on input "text" at bounding box center [507, 418] width 402 height 26
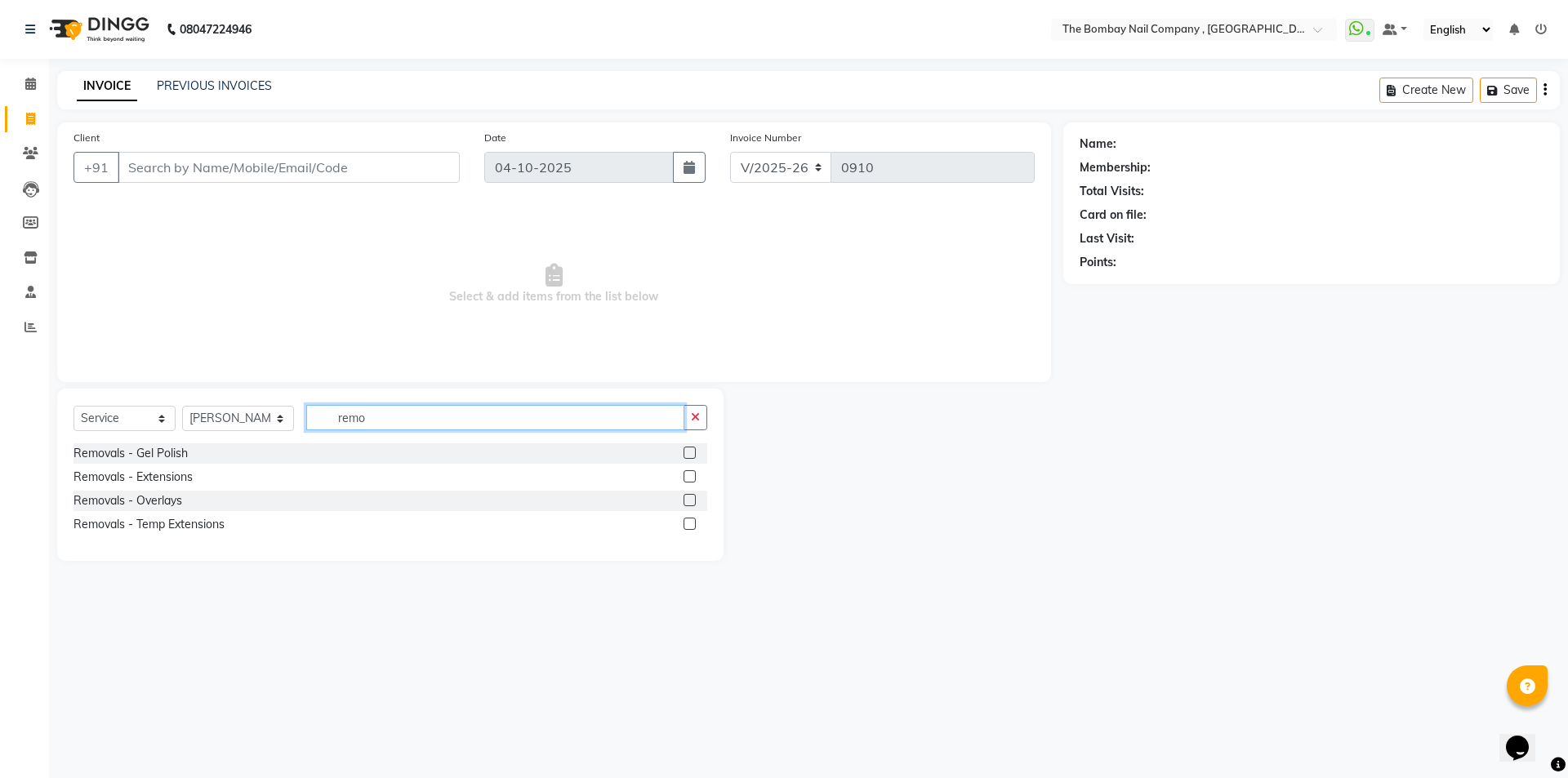
type input "remo"
click at [692, 476] on label at bounding box center [689, 476] width 12 height 12
click at [692, 476] on input "checkbox" at bounding box center [689, 477] width 10 height 10
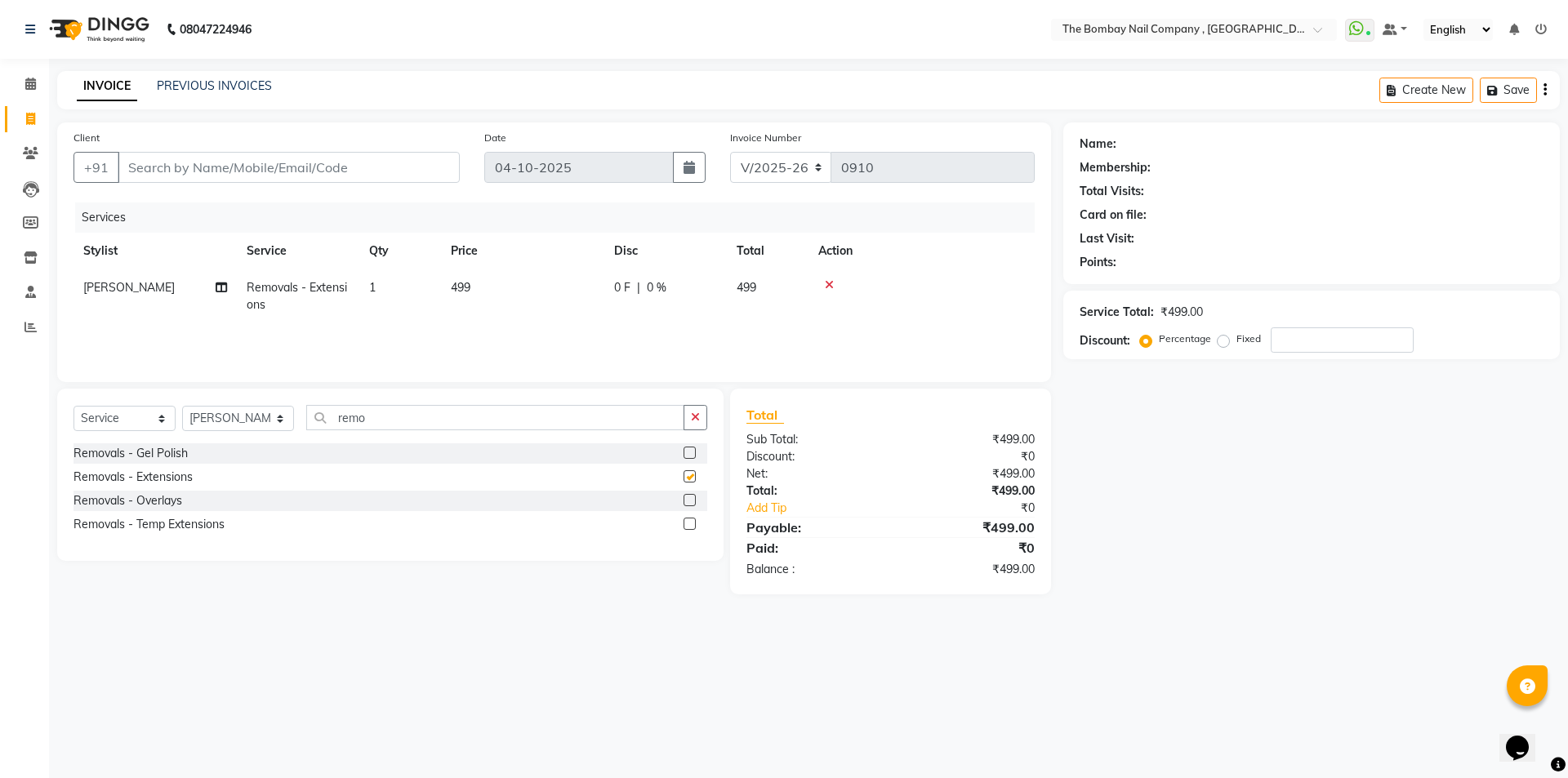
checkbox input "false"
click at [239, 157] on input "Client" at bounding box center [288, 167] width 342 height 31
click at [184, 158] on input "Client" at bounding box center [288, 167] width 342 height 31
type input "6"
type input "0"
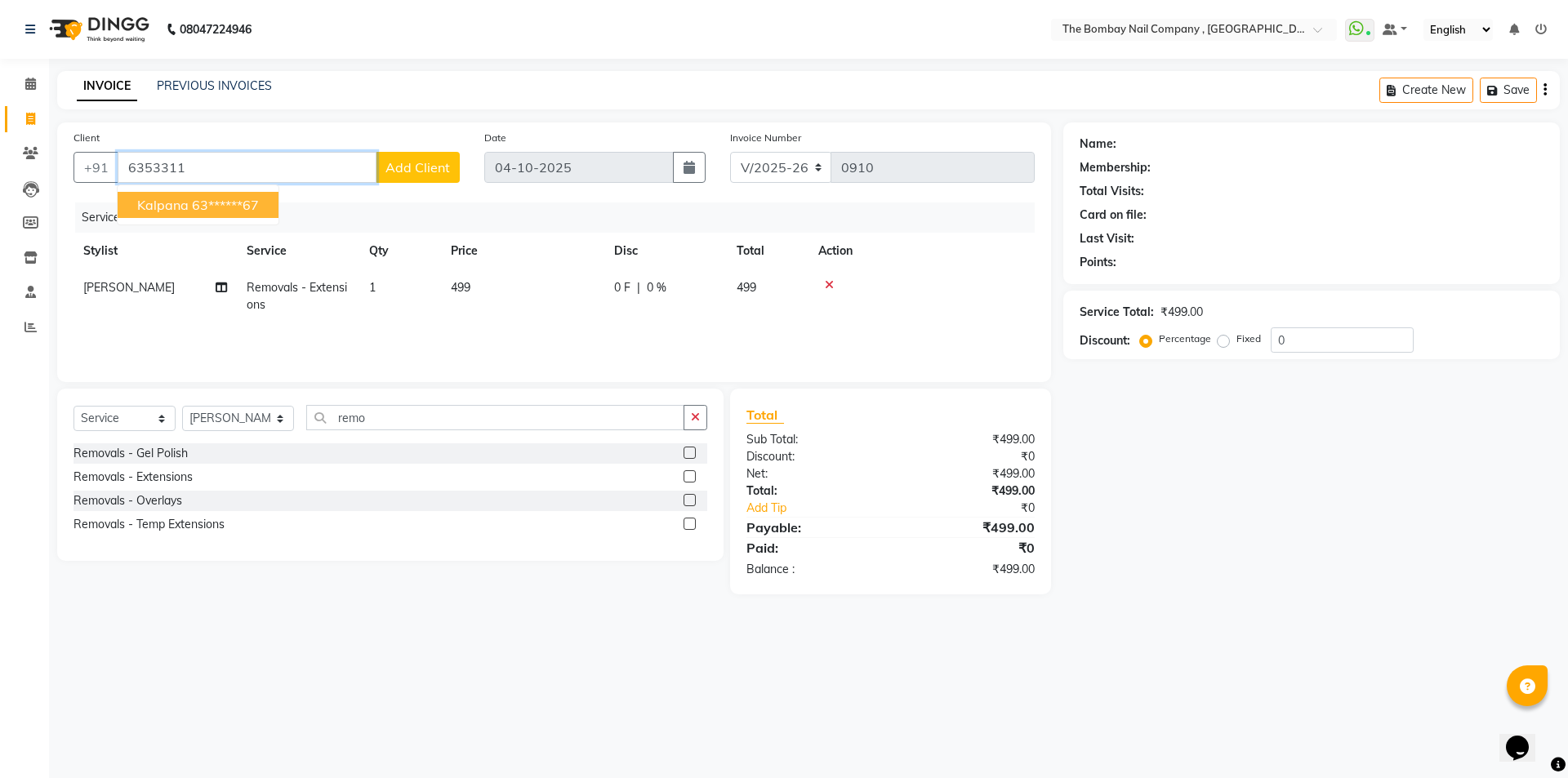
click at [185, 197] on span "Kalpana" at bounding box center [163, 205] width 51 height 16
type input "63******67"
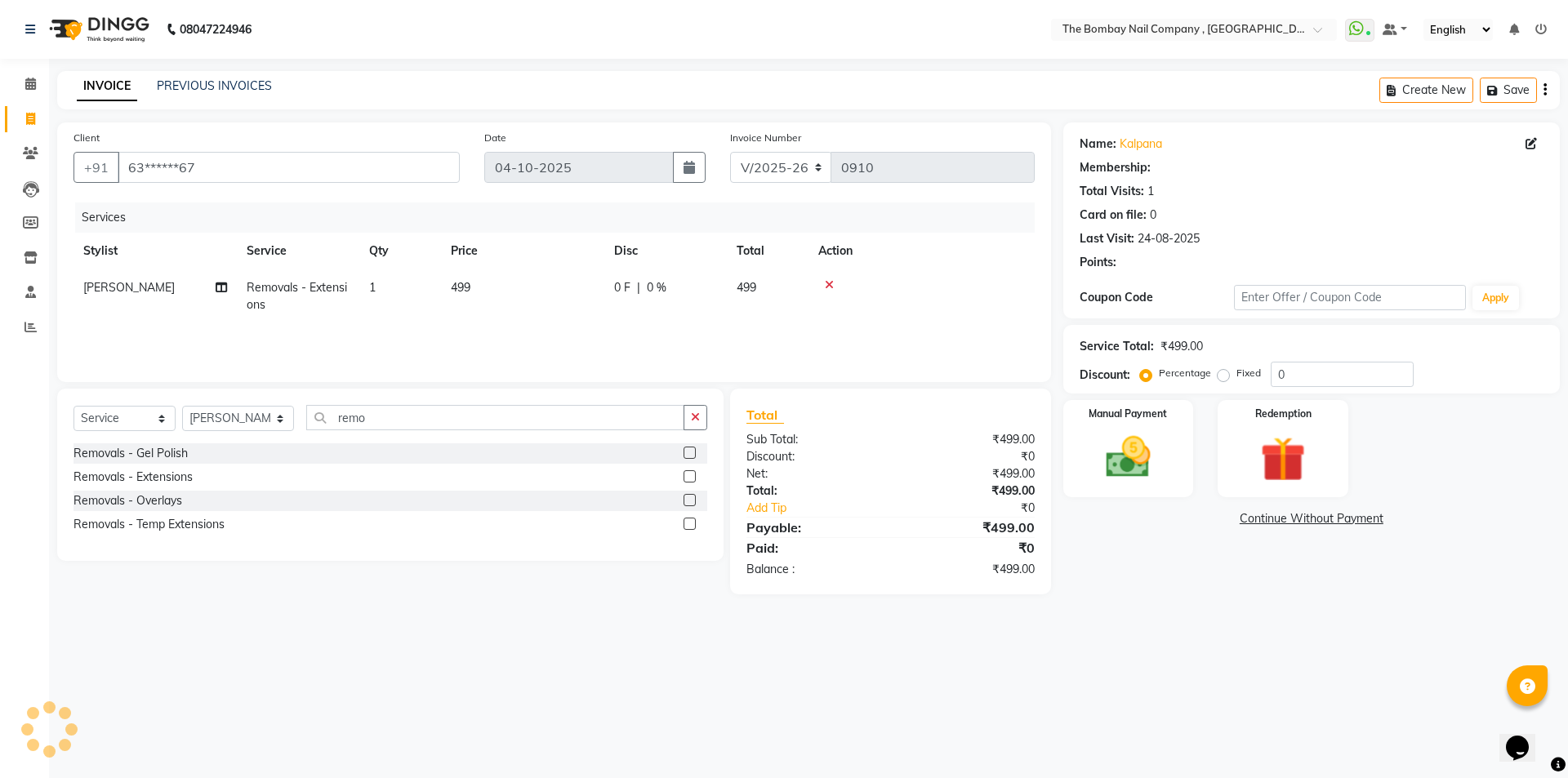
select select "1: Object"
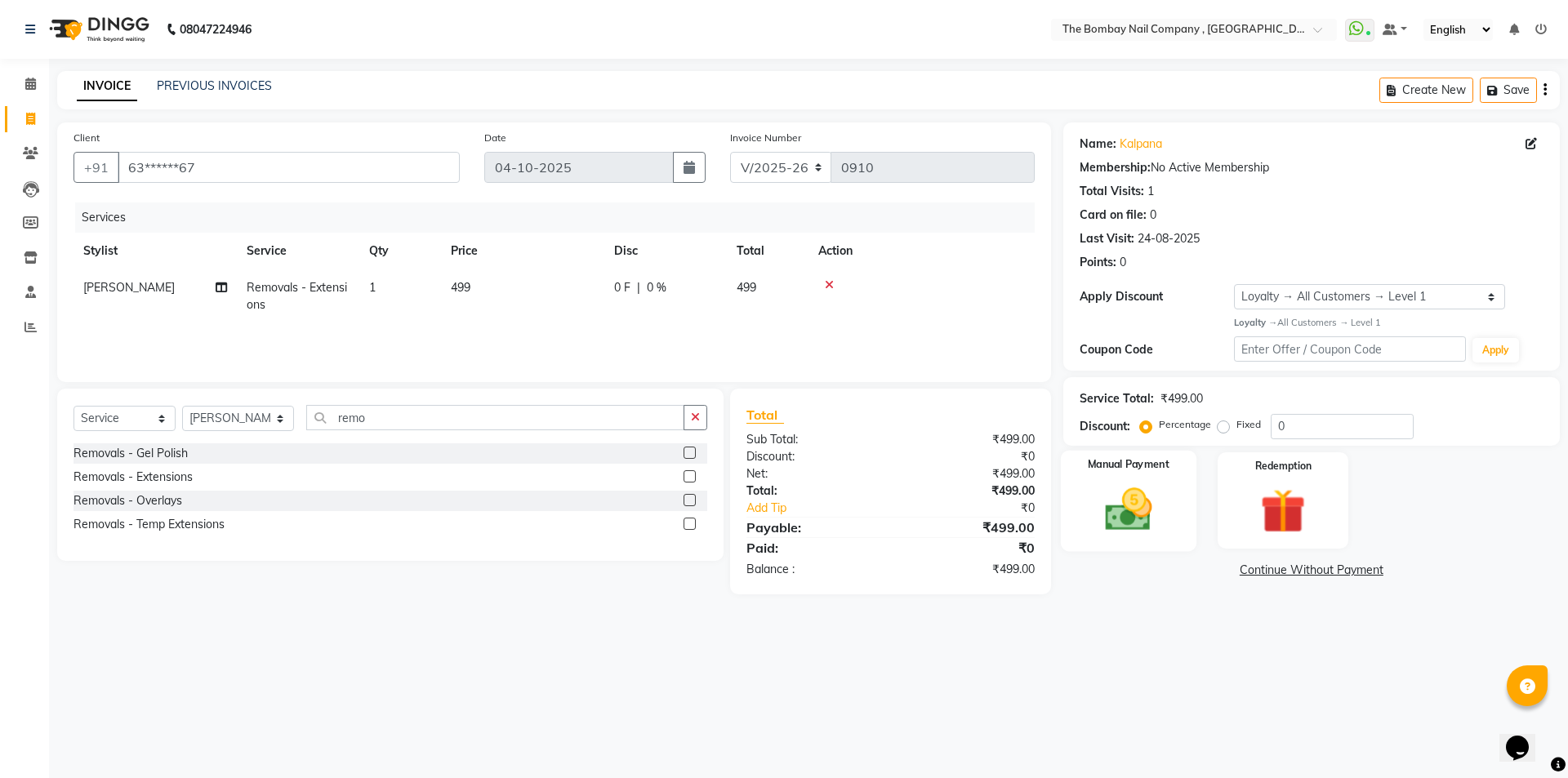
click at [1154, 507] on img at bounding box center [1128, 508] width 76 height 54
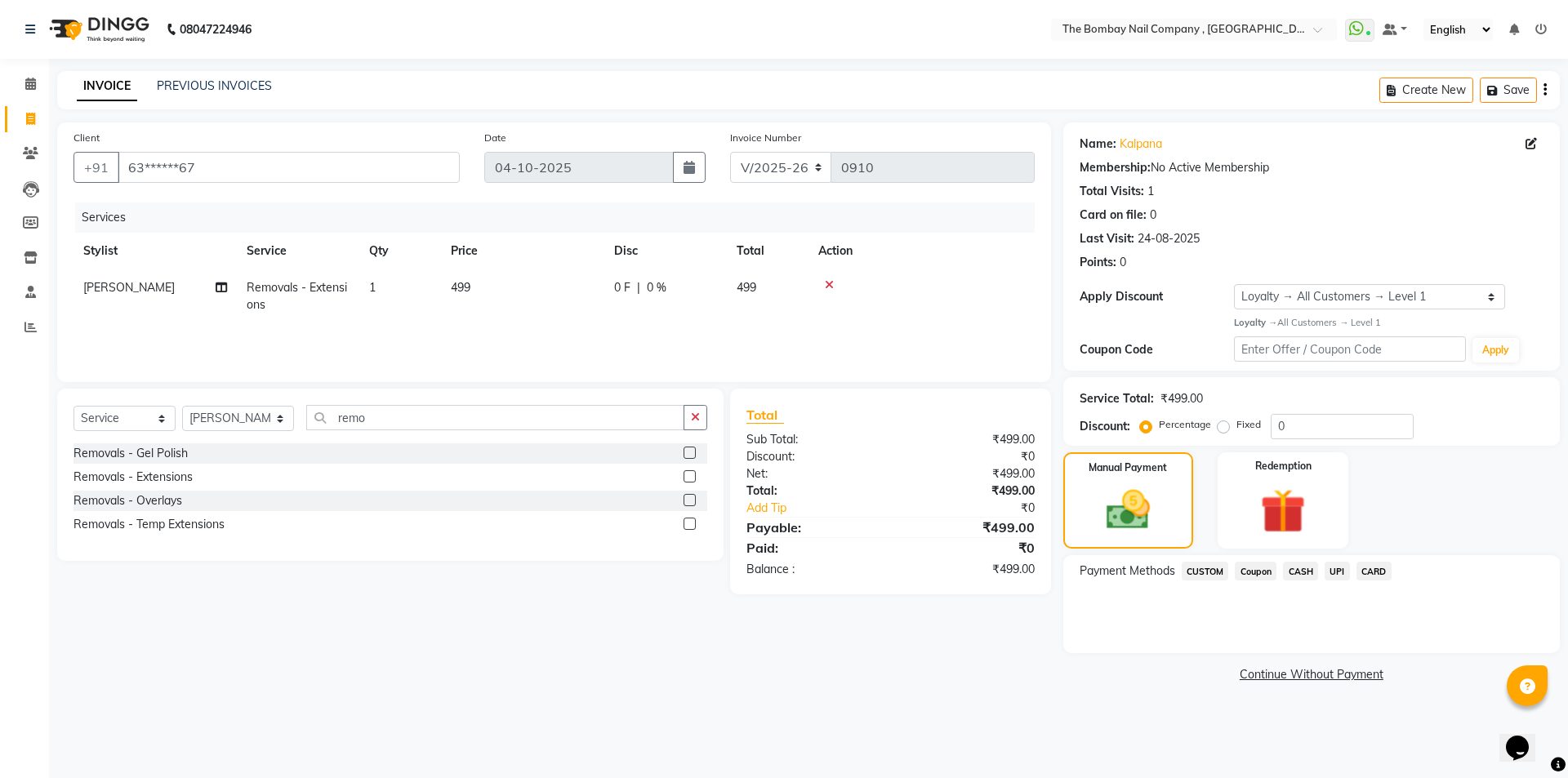
click at [1335, 569] on span "UPI" at bounding box center [1337, 571] width 26 height 19
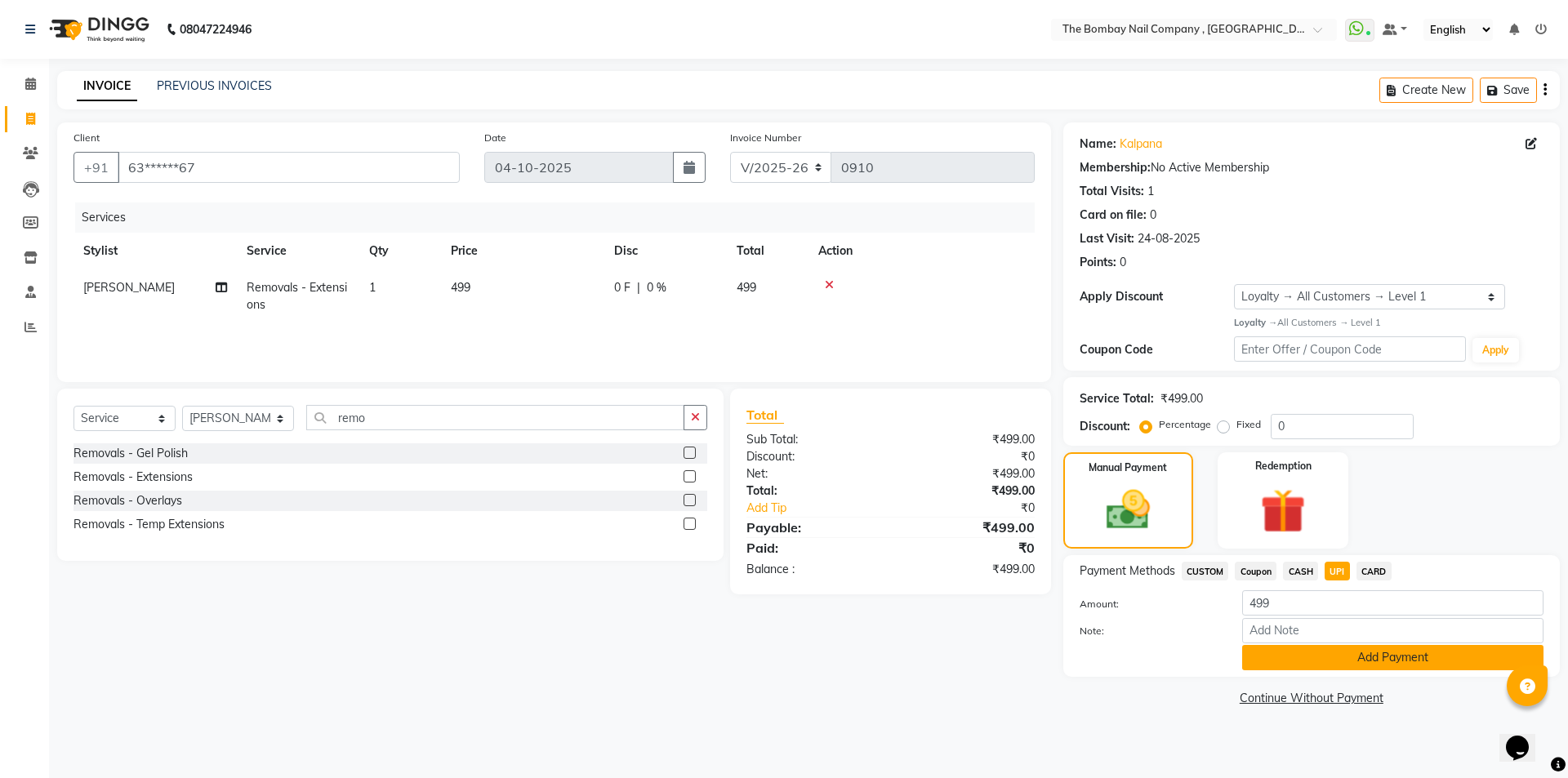
click at [1356, 659] on button "Add Payment" at bounding box center [1392, 657] width 301 height 26
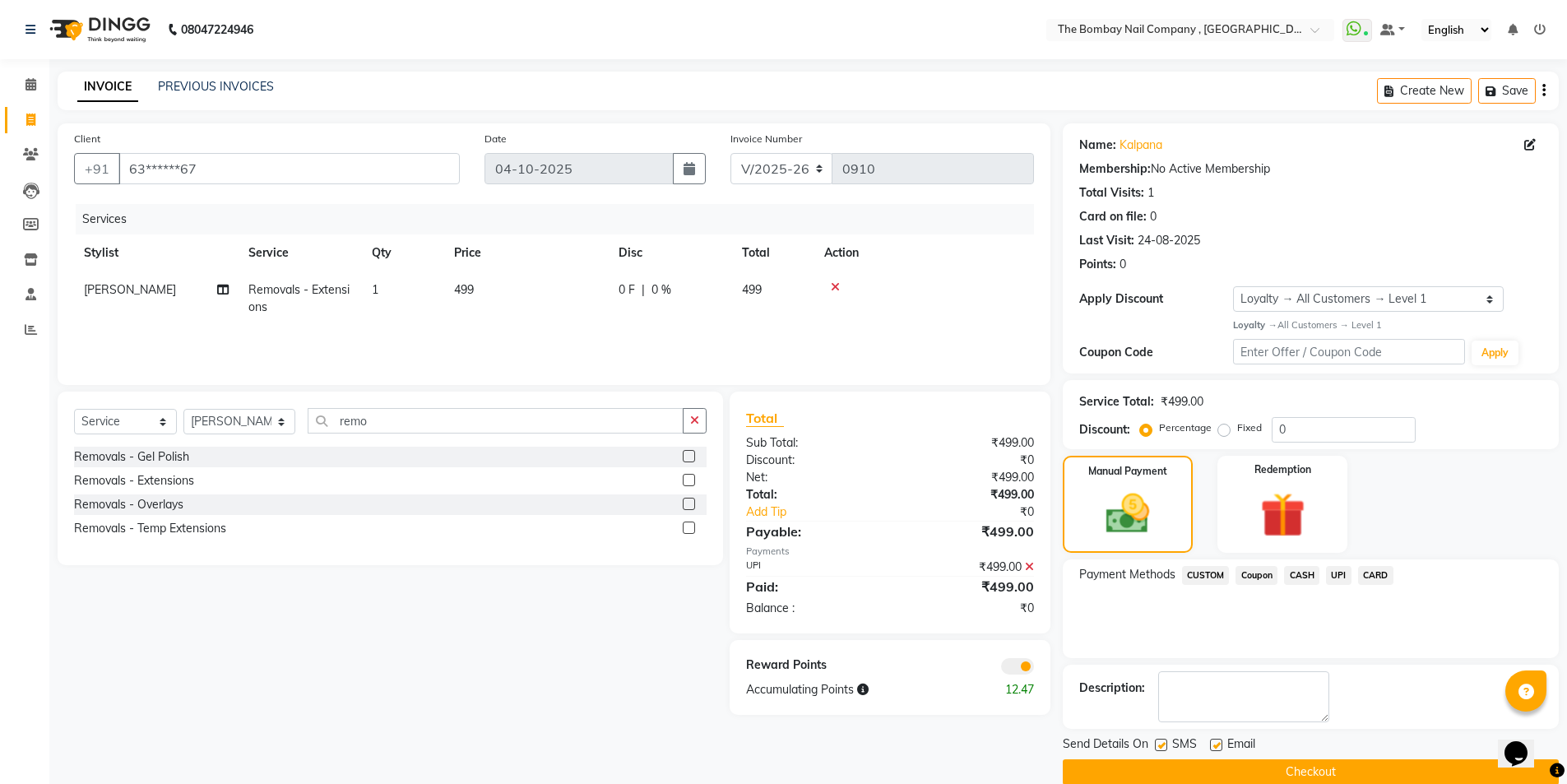
click at [1337, 769] on button "Checkout" at bounding box center [1311, 772] width 496 height 26
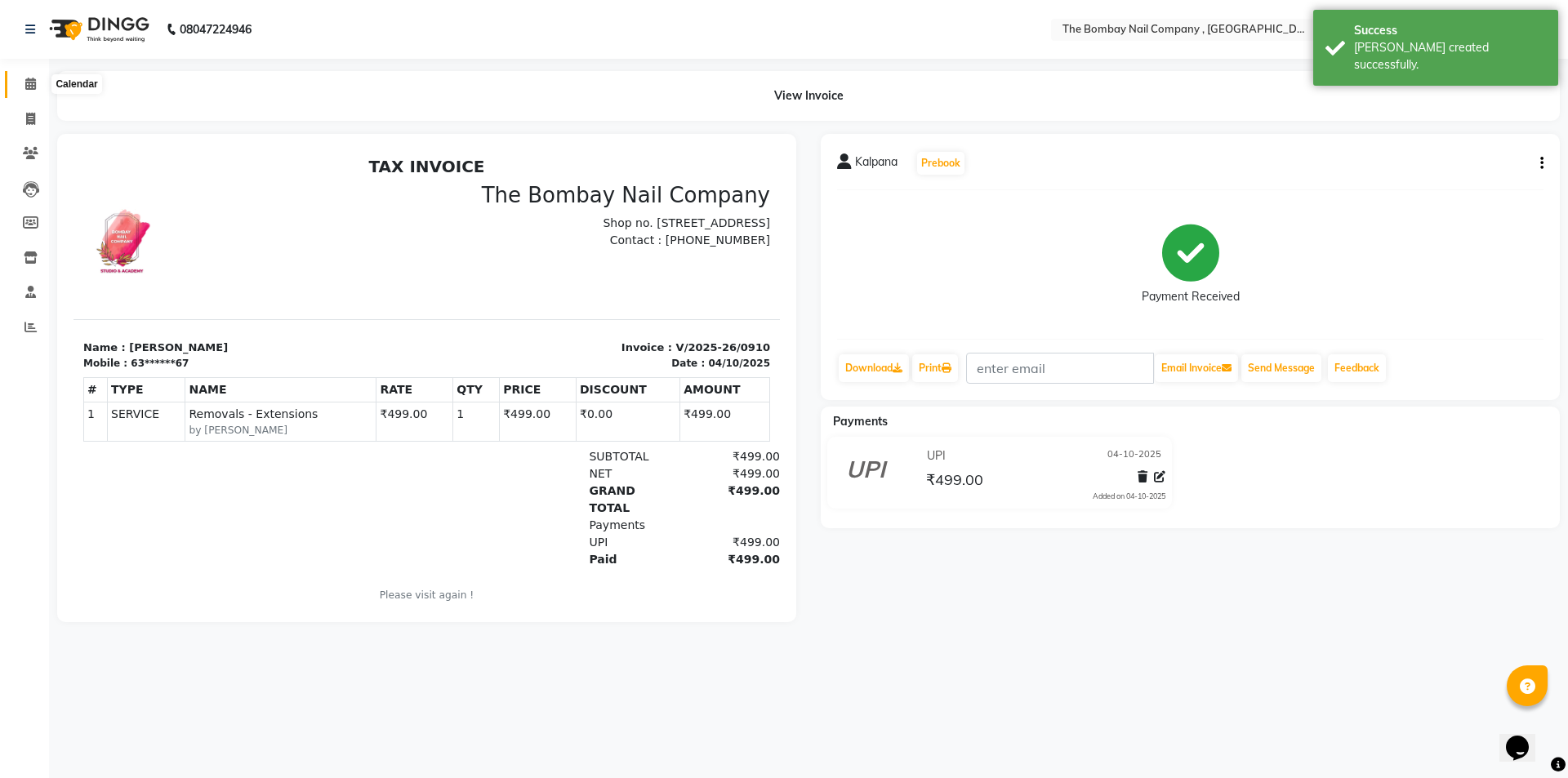
click at [36, 81] on icon at bounding box center [31, 84] width 10 height 12
